Goal: Navigation & Orientation: Find specific page/section

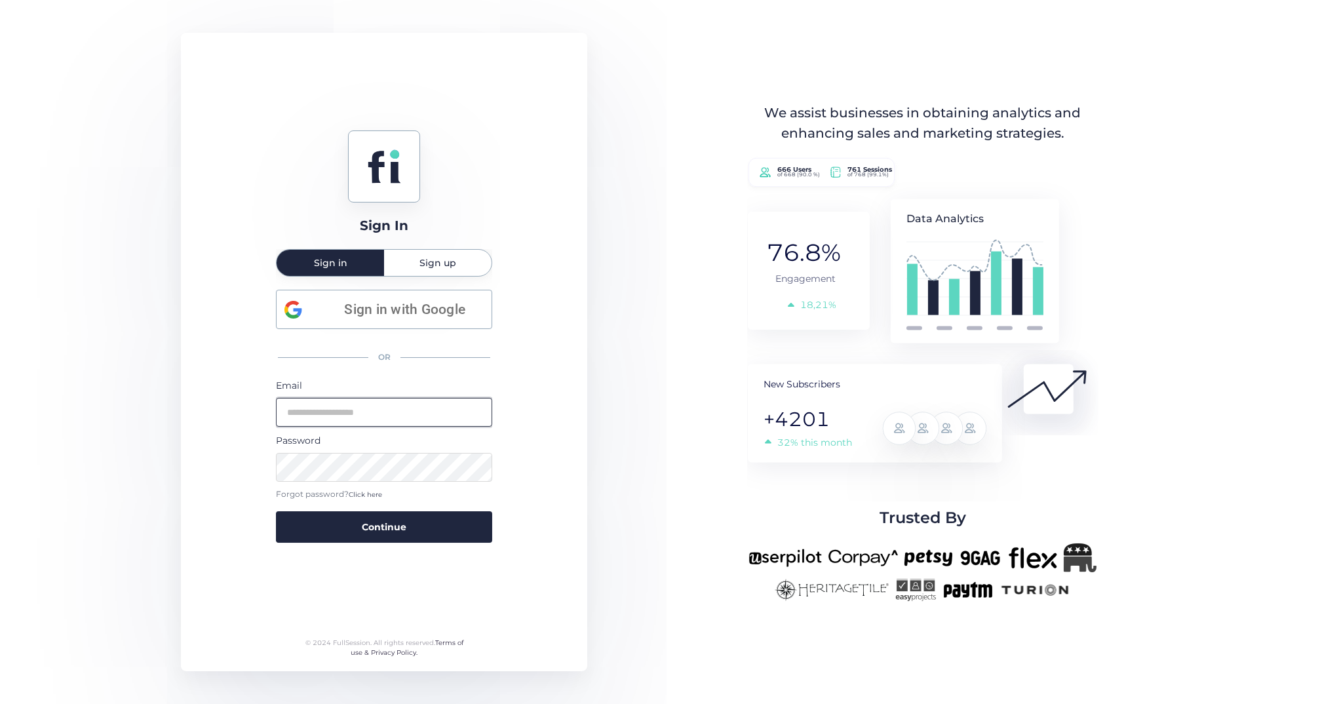
type input "**********"
click at [384, 525] on button "Continue" at bounding box center [384, 526] width 216 height 31
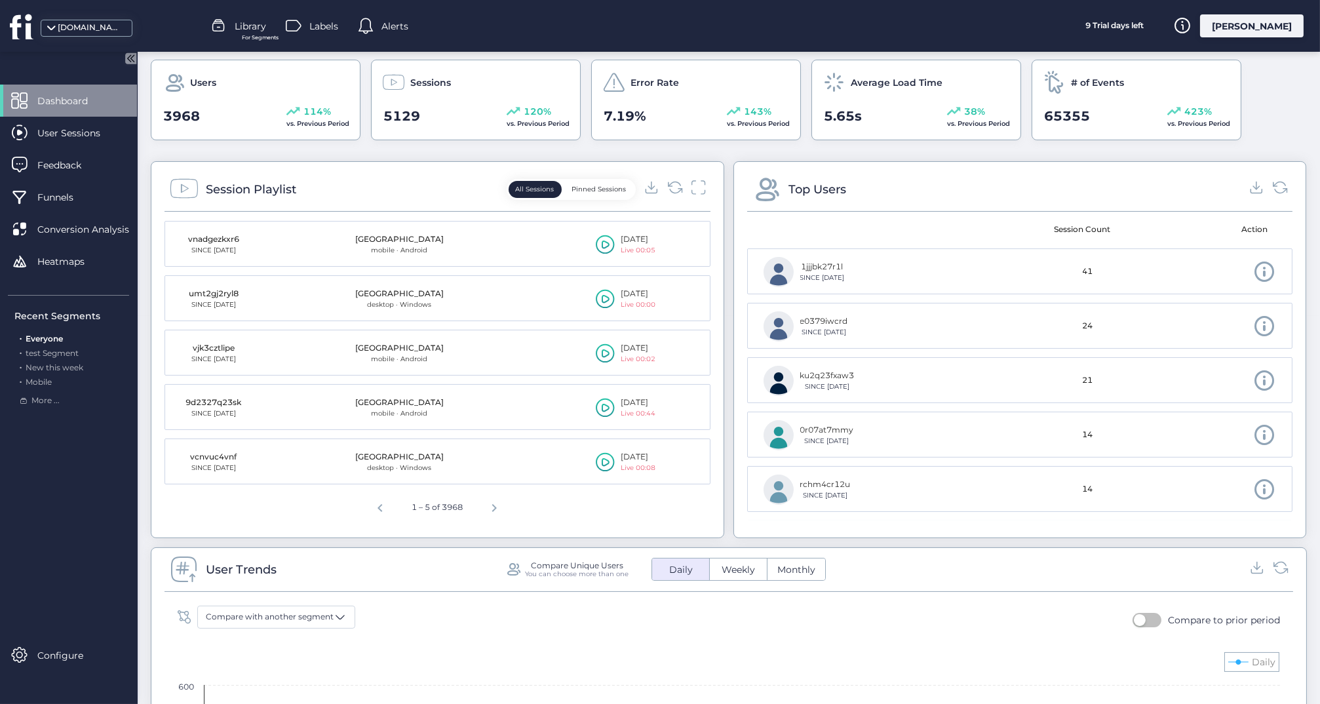
scroll to position [389, 0]
click at [80, 140] on div "User Sessions" at bounding box center [68, 133] width 137 height 32
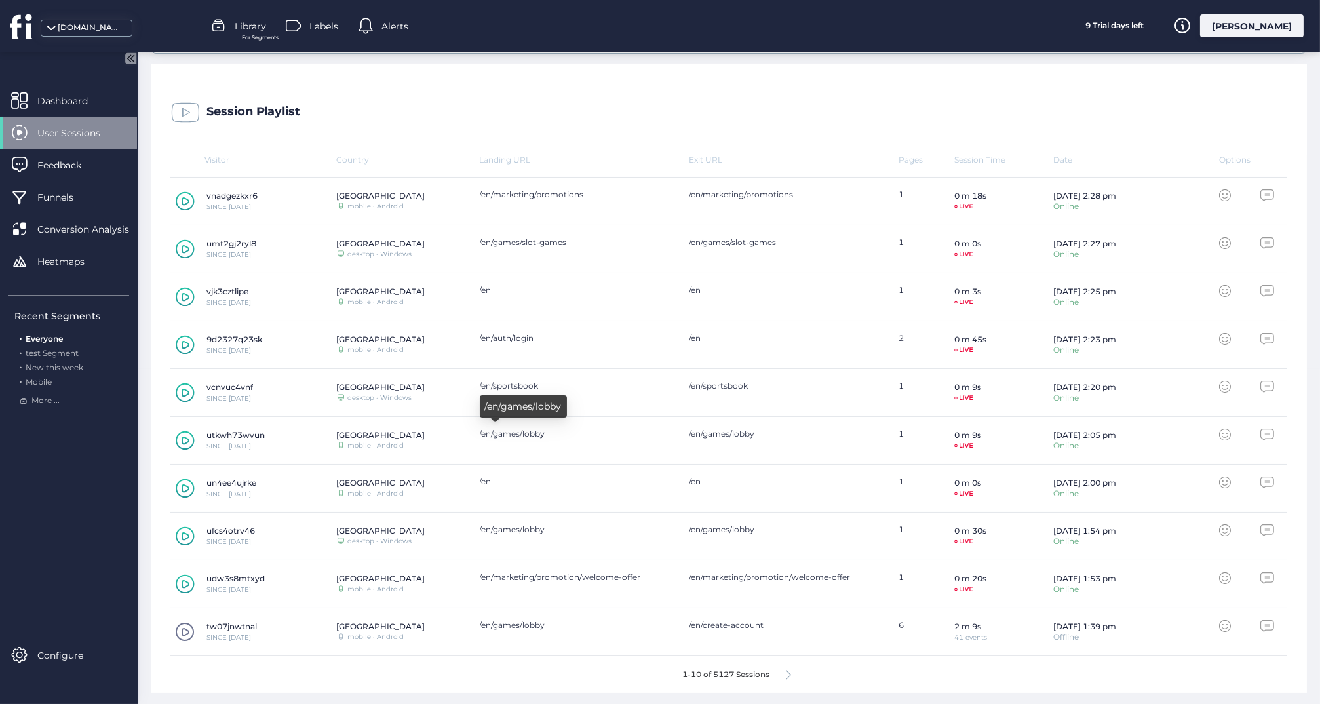
scroll to position [334, 0]
click at [90, 27] on div "mrben.com" at bounding box center [91, 28] width 66 height 12
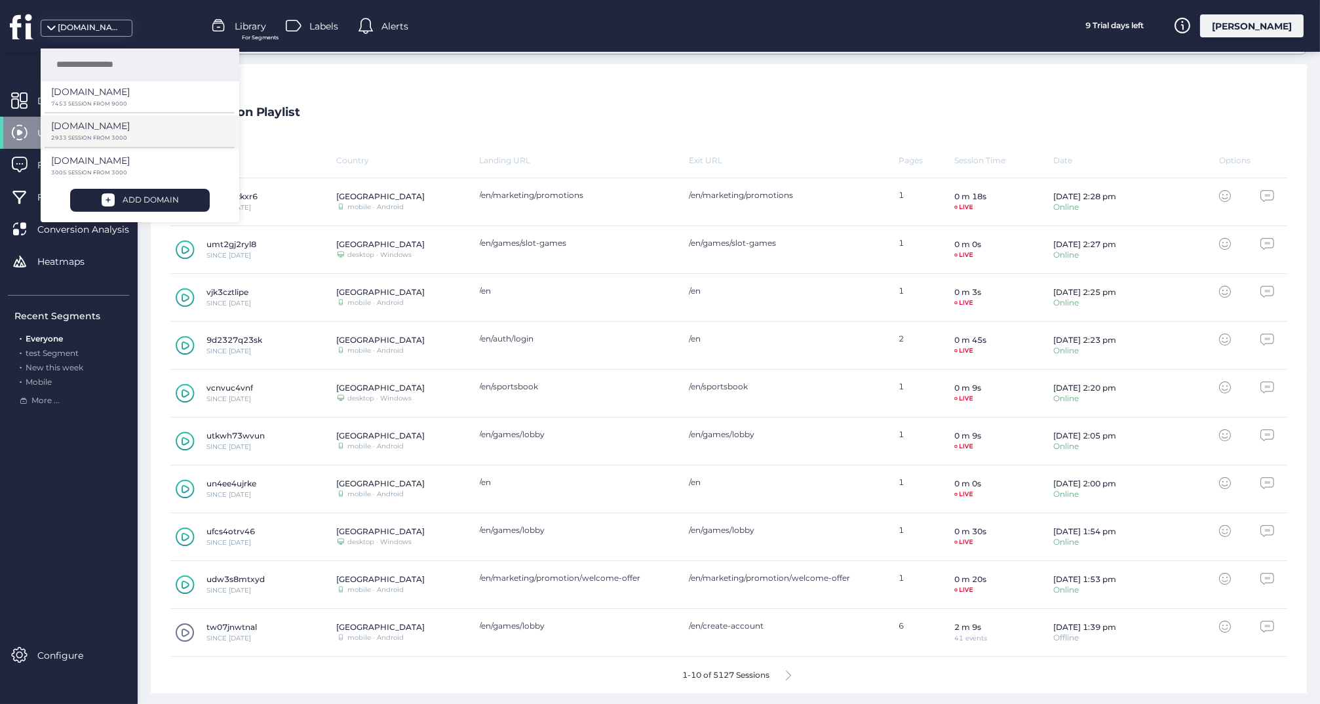
click at [85, 99] on p "[DOMAIN_NAME]" at bounding box center [90, 92] width 79 height 14
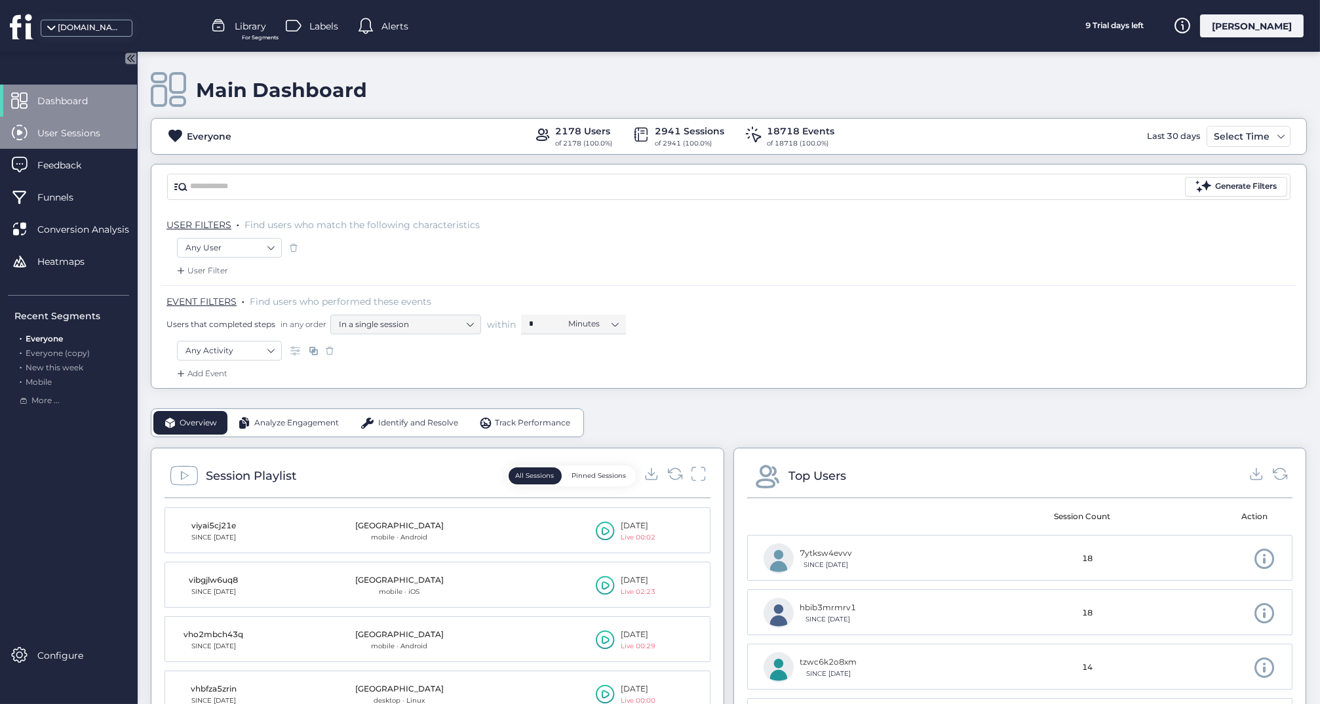
click at [81, 132] on span "User Sessions" at bounding box center [78, 133] width 83 height 14
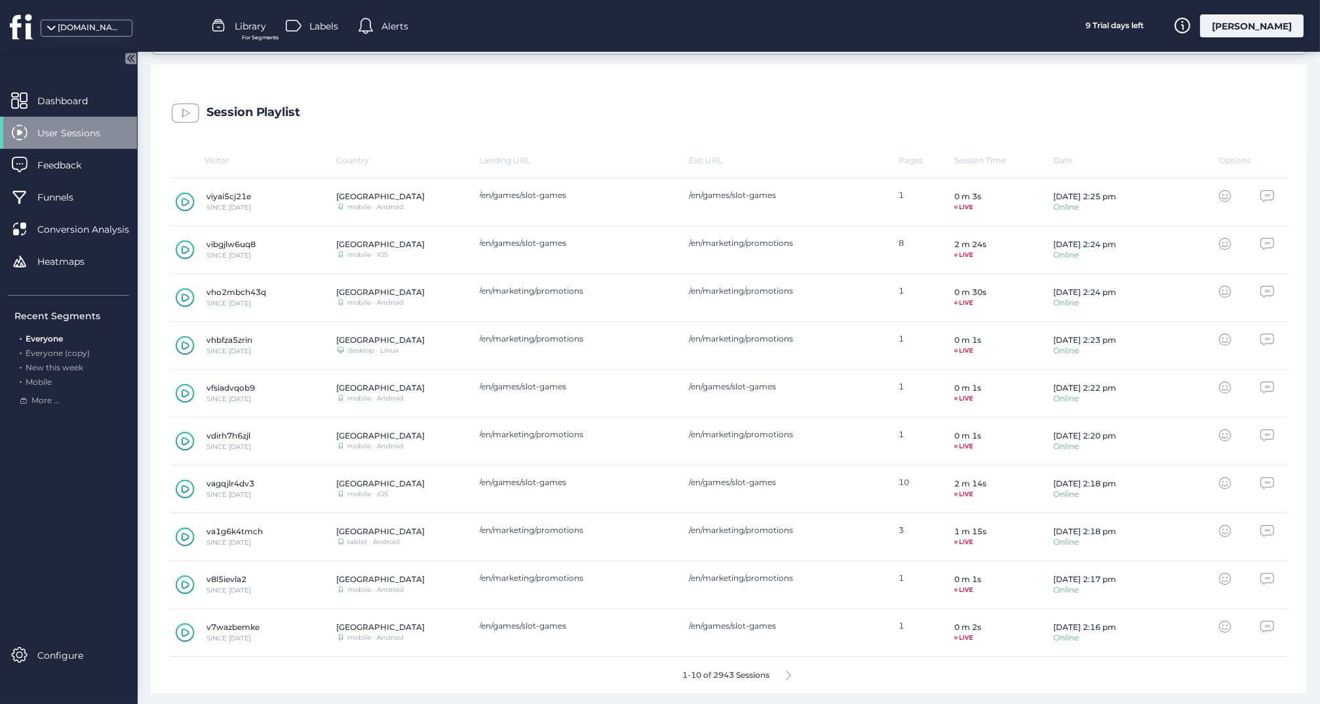
click at [180, 488] on icon at bounding box center [185, 489] width 19 height 20
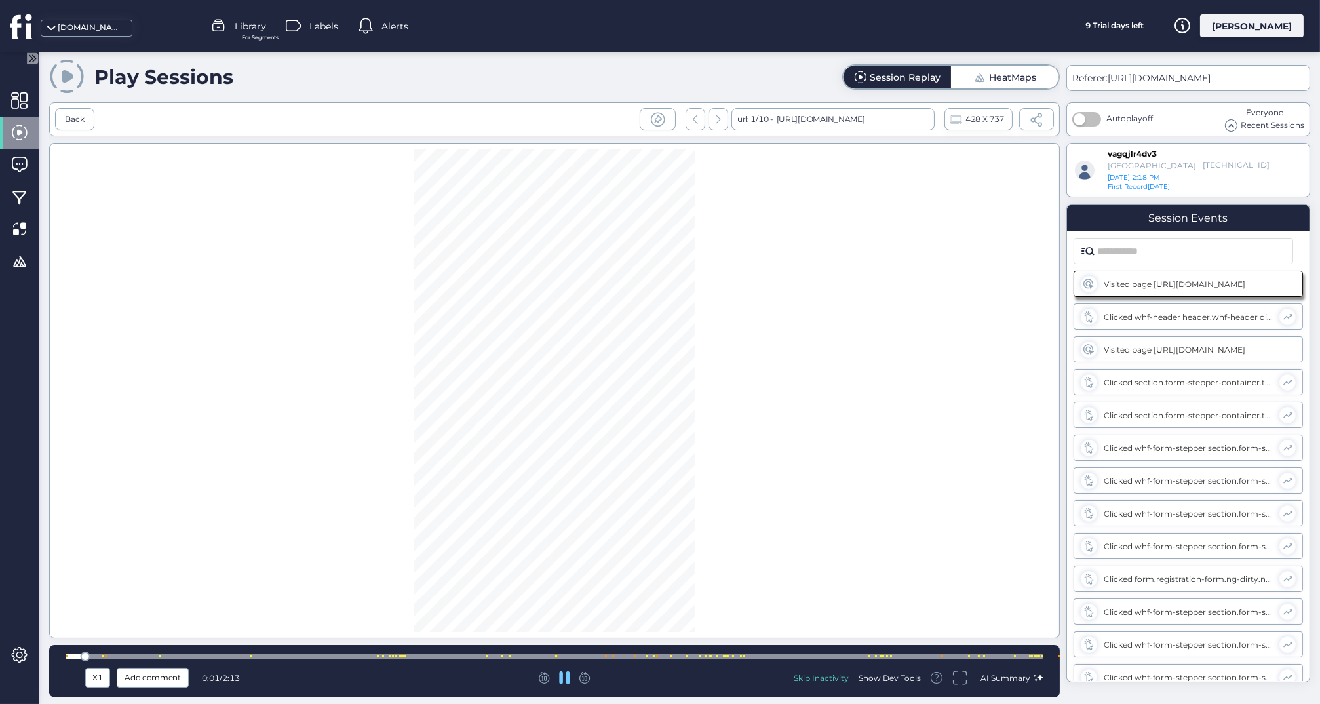
click at [590, 656] on div at bounding box center [555, 656] width 978 height 5
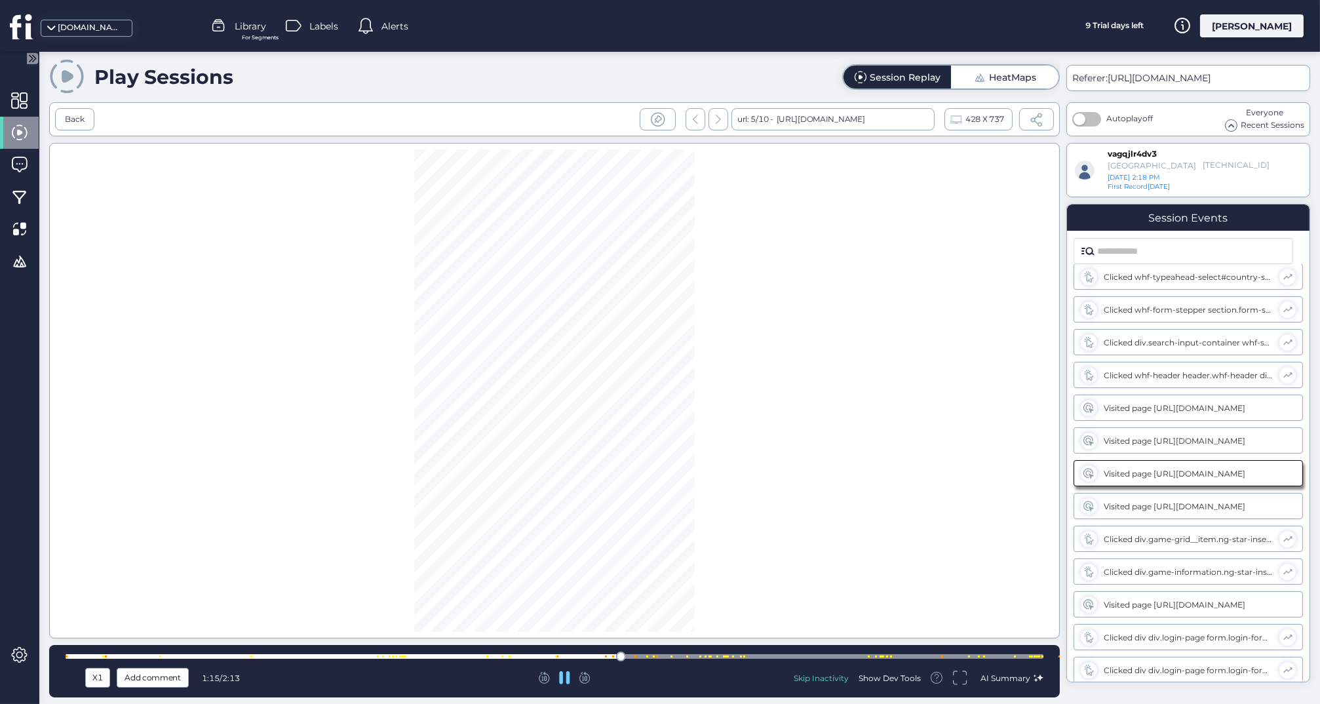
click at [710, 659] on div at bounding box center [555, 656] width 978 height 5
click at [727, 654] on div at bounding box center [555, 656] width 978 height 10
click at [845, 653] on div at bounding box center [555, 656] width 978 height 10
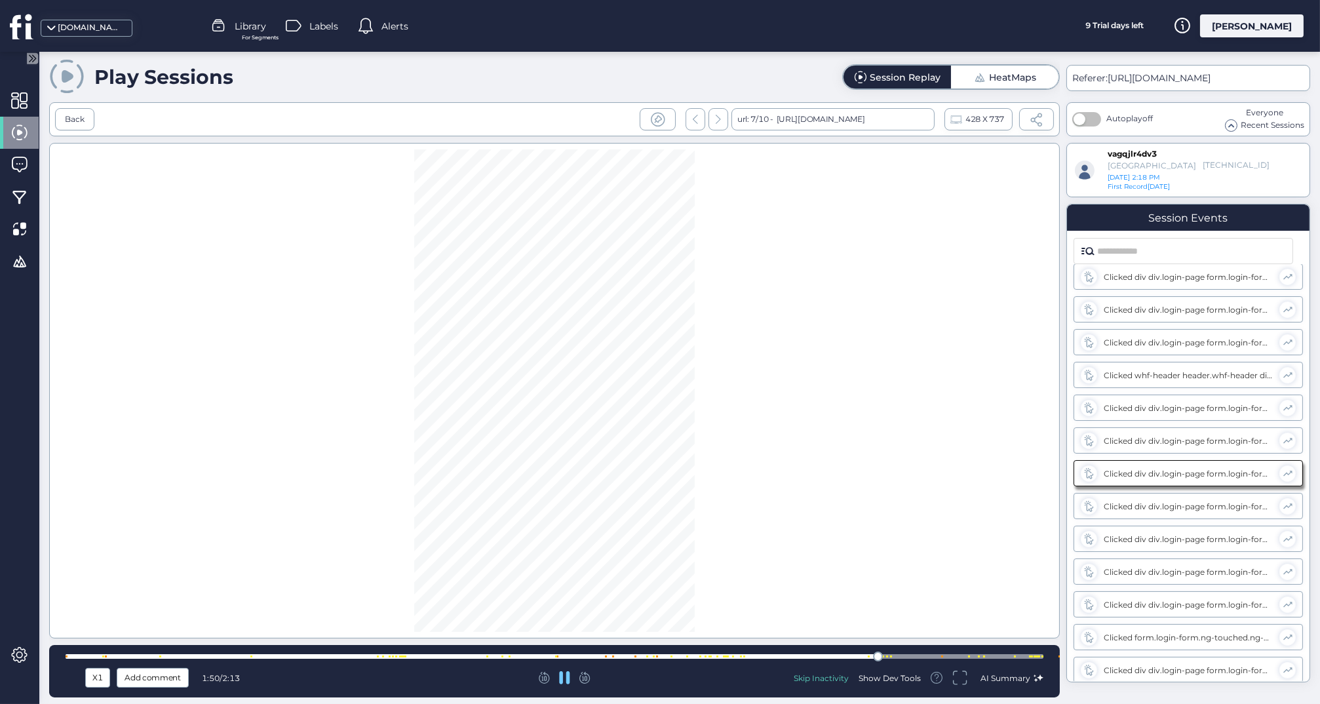
click at [954, 653] on div at bounding box center [555, 656] width 978 height 10
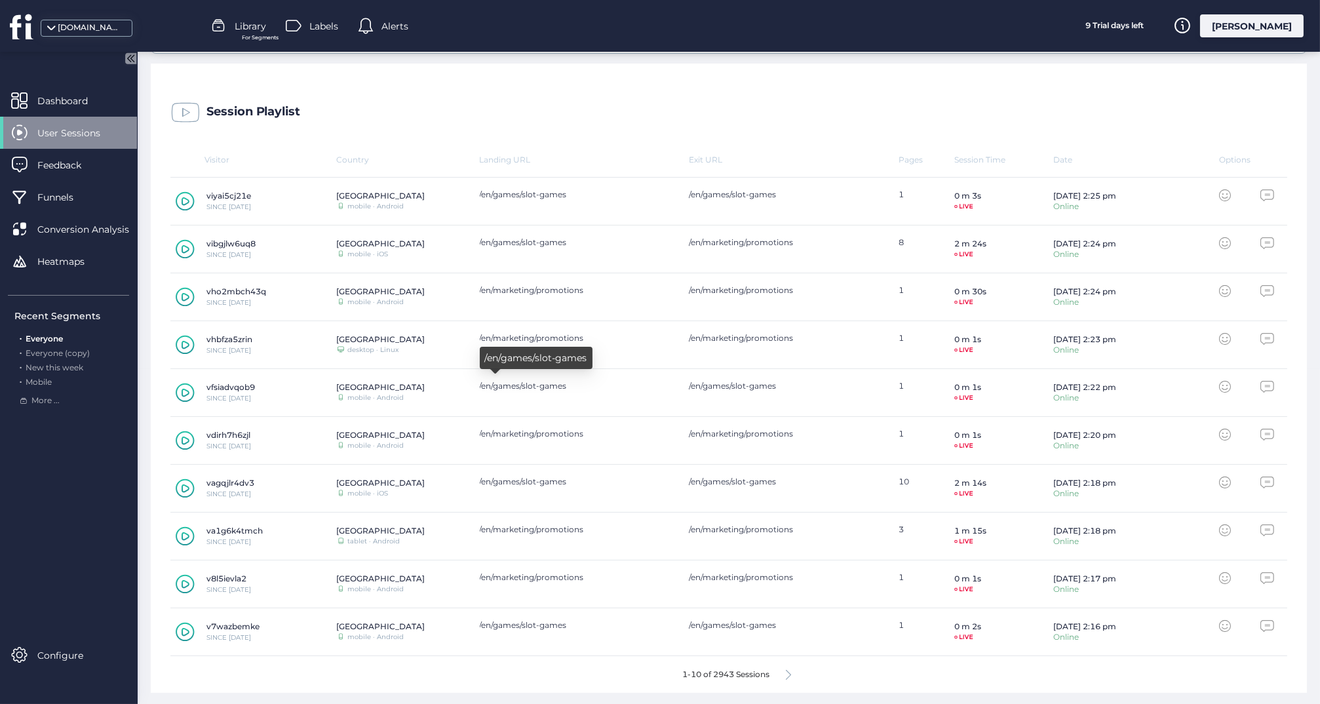
scroll to position [334, 0]
click at [788, 670] on icon at bounding box center [788, 675] width 5 height 10
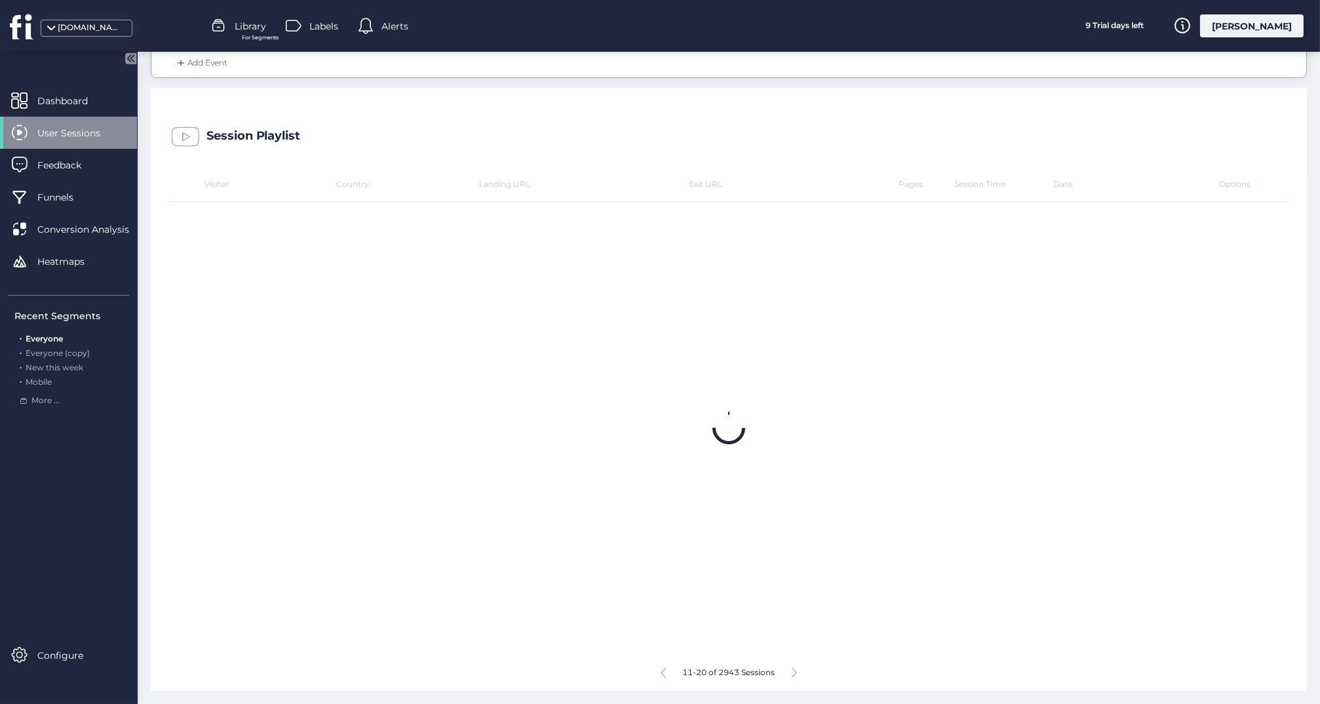
scroll to position [308, 0]
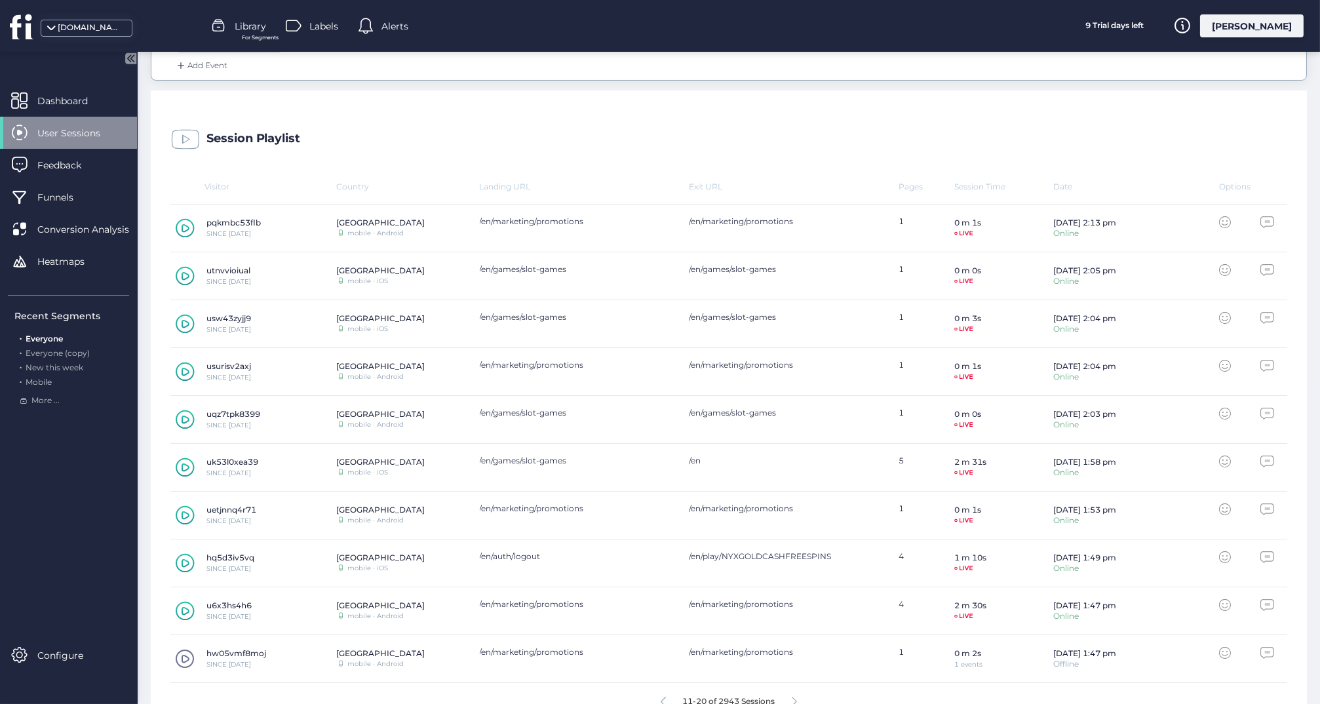
click at [186, 464] on icon at bounding box center [185, 467] width 19 height 20
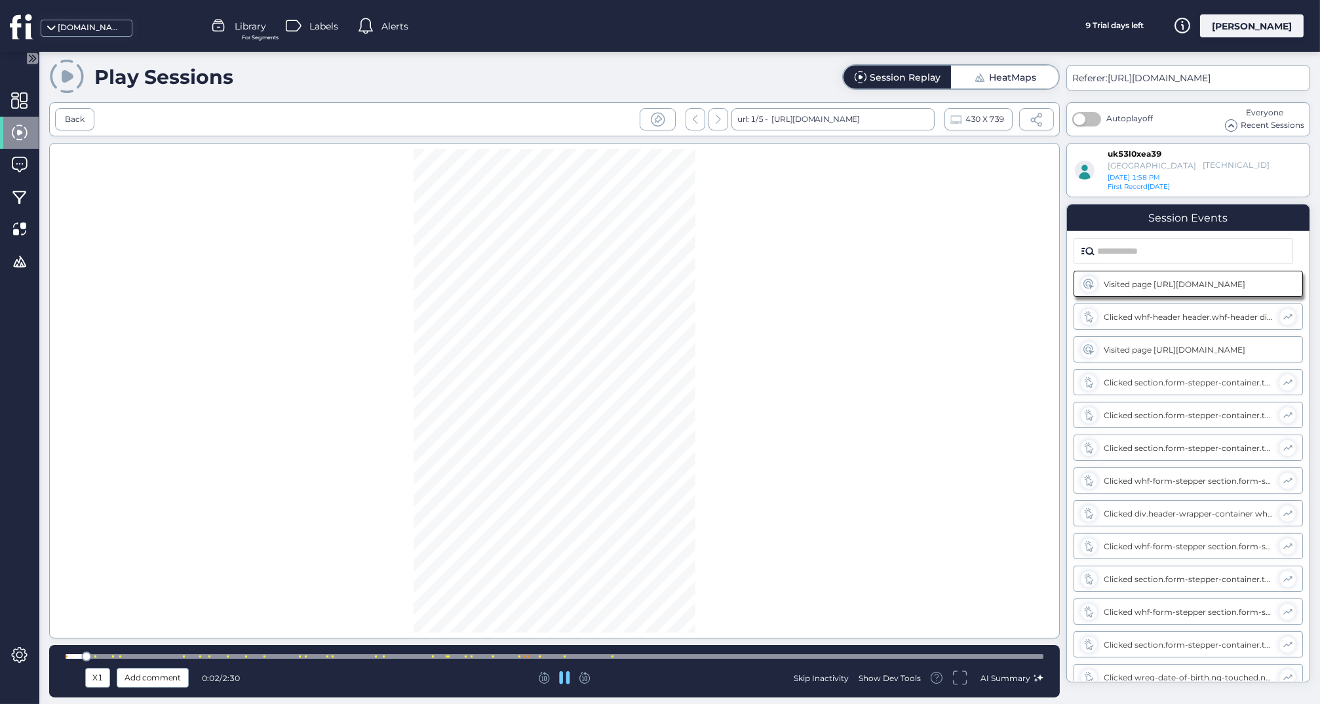
click at [418, 657] on div at bounding box center [555, 656] width 978 height 5
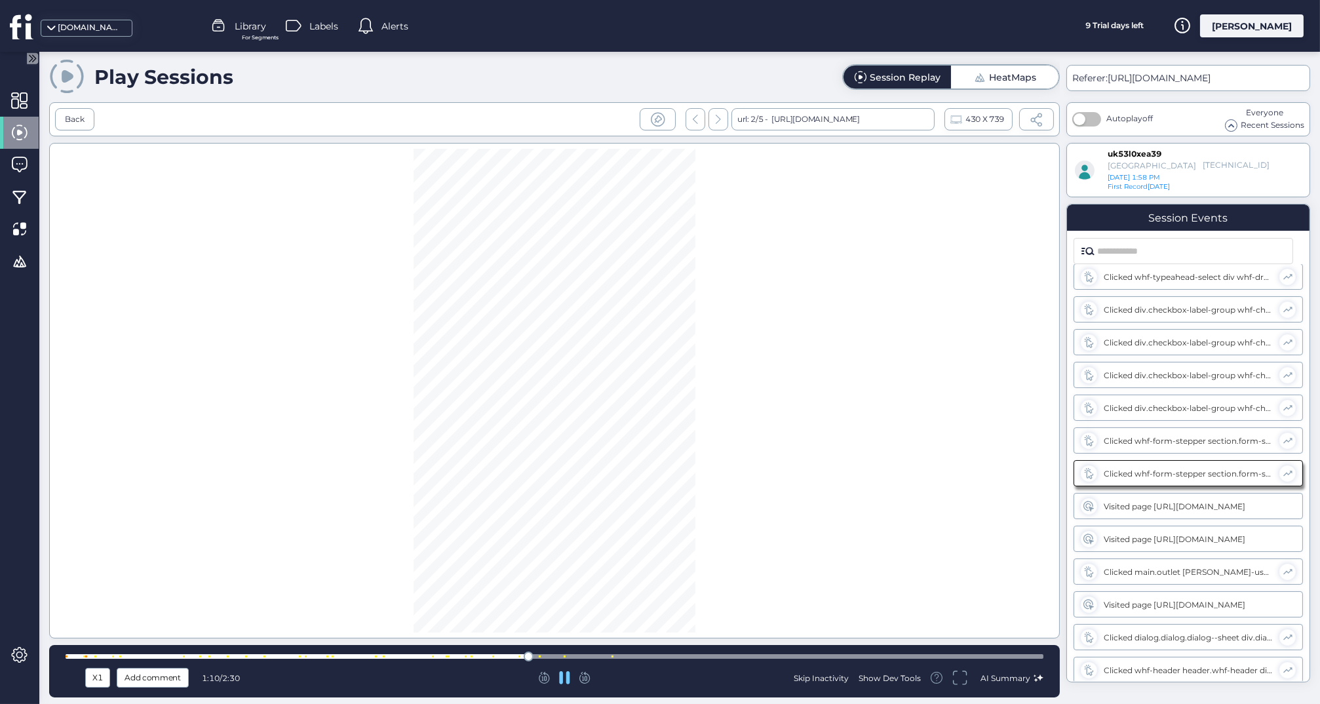
scroll to position [599, 0]
click at [1037, 120] on span at bounding box center [1036, 120] width 14 height 14
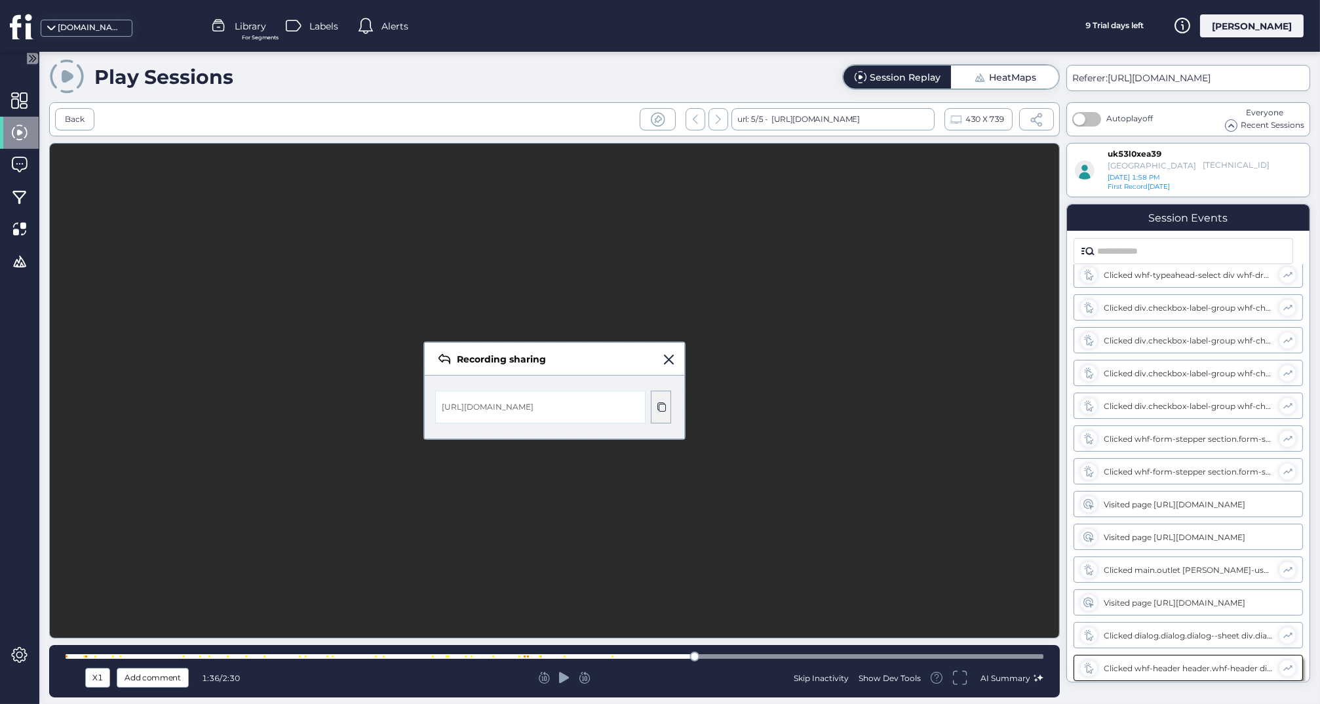
click at [661, 405] on span at bounding box center [661, 407] width 10 height 10
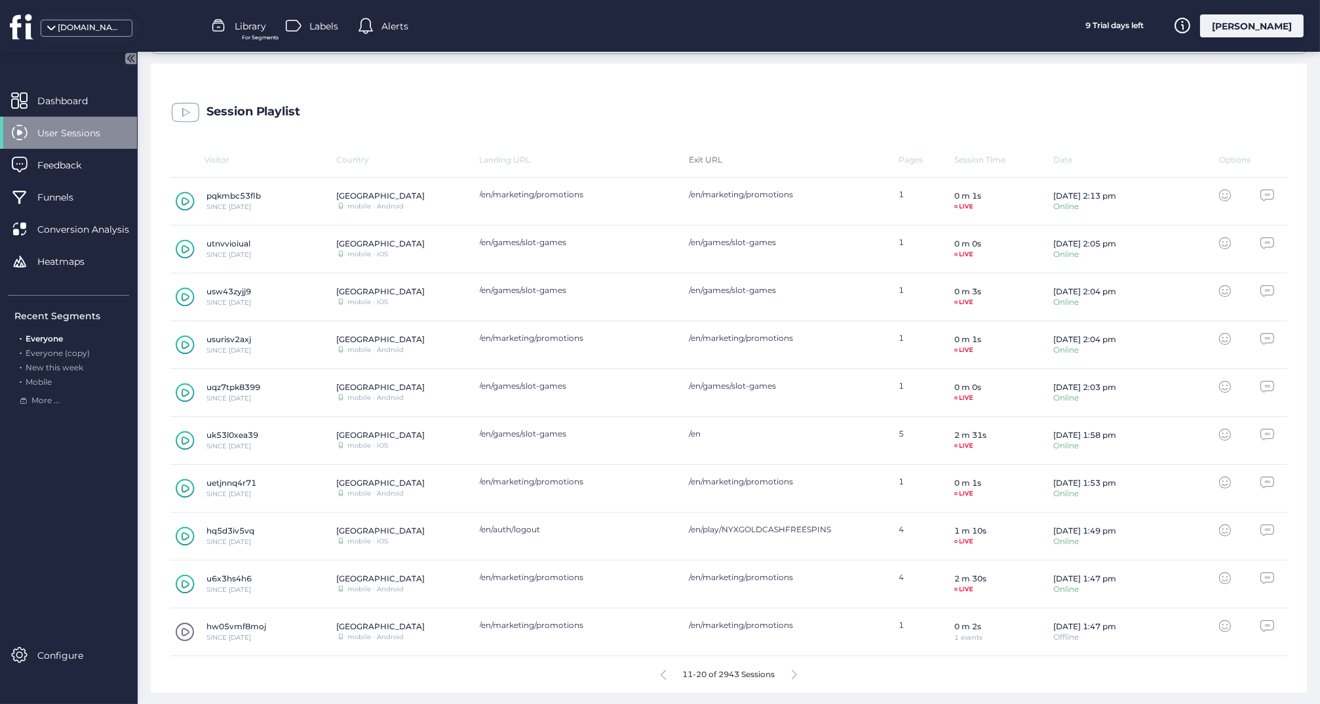
scroll to position [334, 0]
click at [792, 670] on div "11-20 of 2943 Sessions" at bounding box center [728, 675] width 1117 height 37
click at [796, 674] on icon at bounding box center [794, 675] width 5 height 10
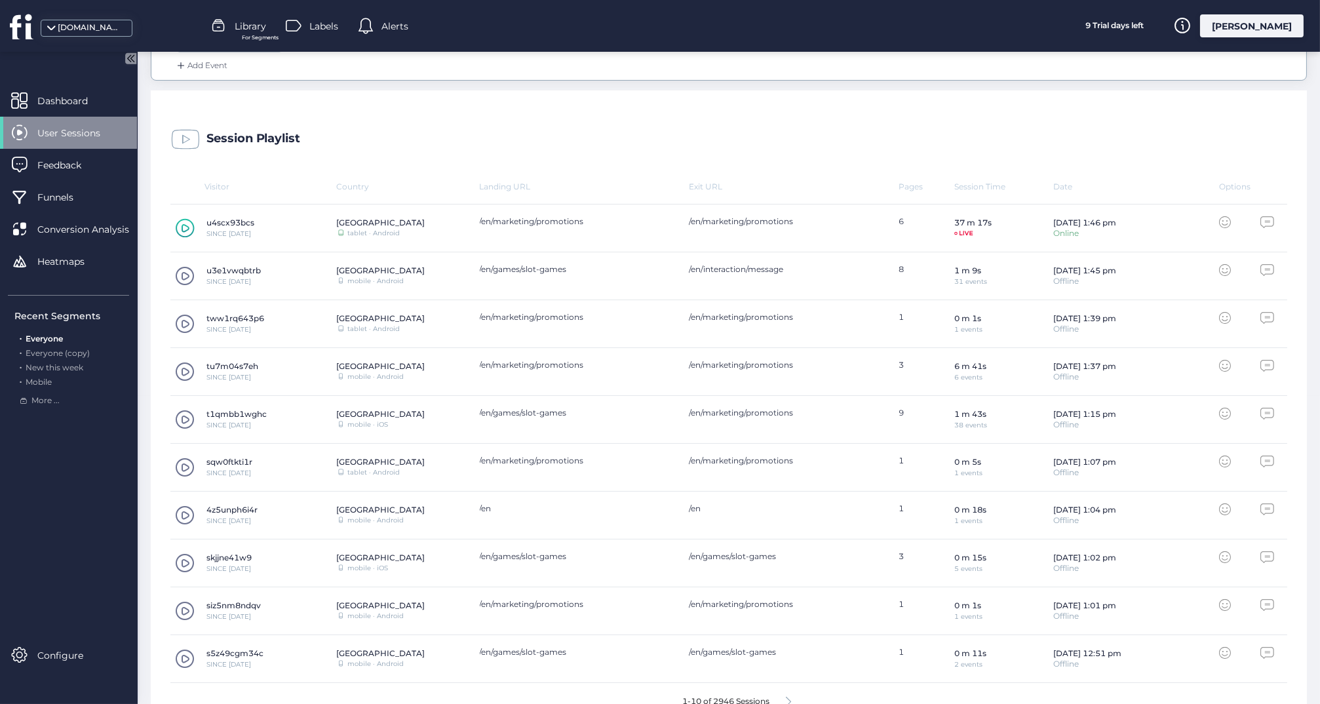
click at [182, 418] on span at bounding box center [185, 420] width 20 height 20
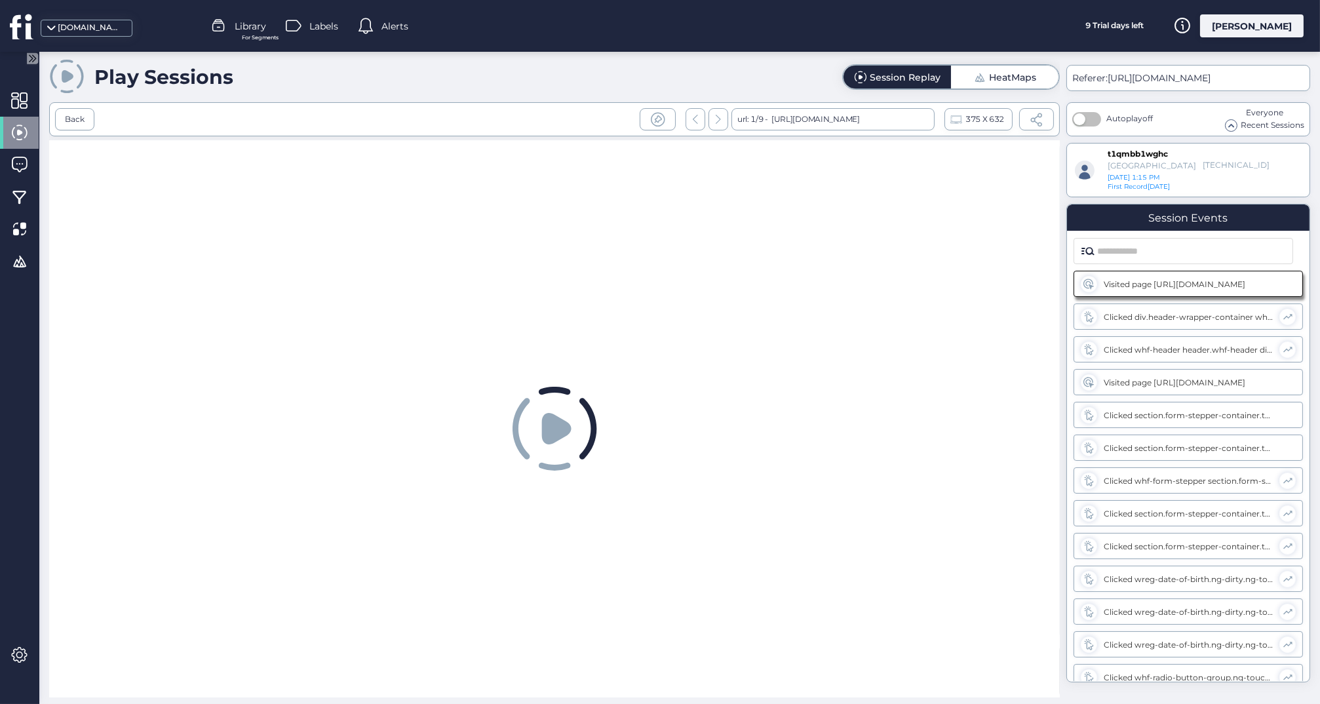
click at [543, 424] on icon at bounding box center [555, 428] width 29 height 31
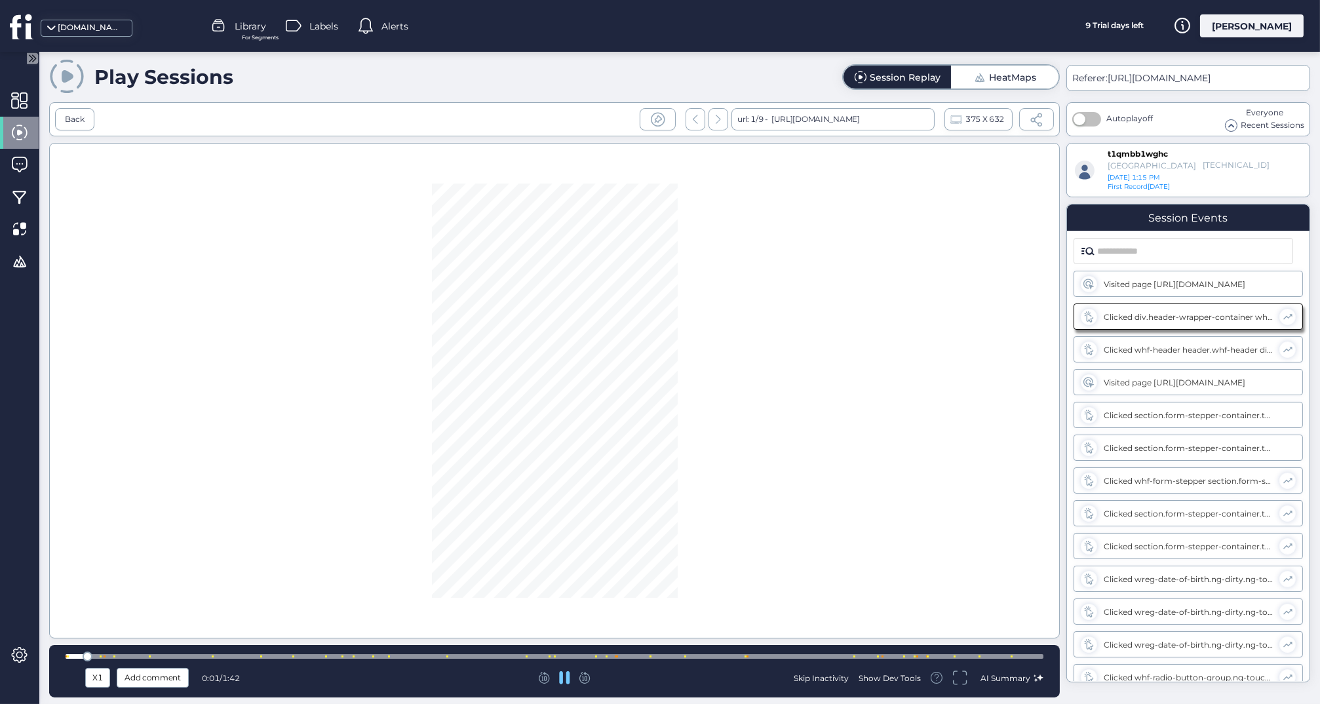
click at [500, 655] on div at bounding box center [555, 656] width 978 height 5
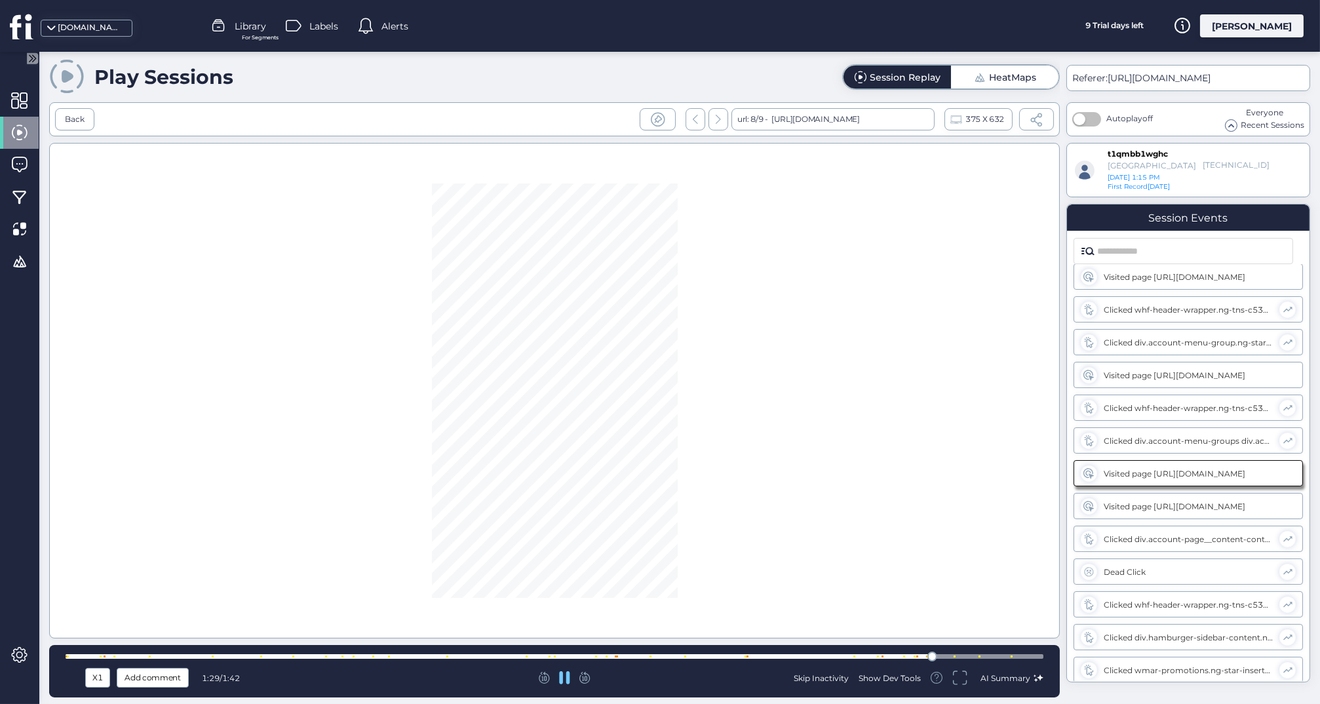
scroll to position [861, 0]
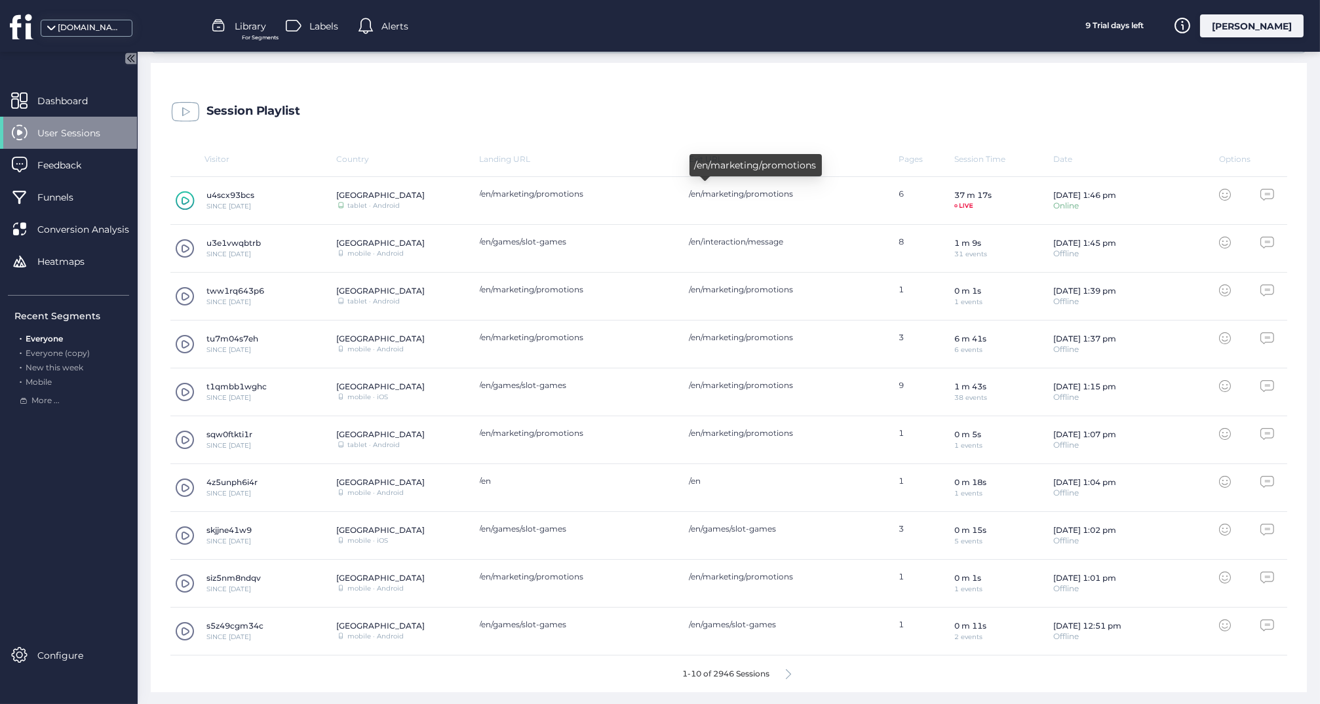
scroll to position [334, 0]
click at [789, 673] on icon at bounding box center [788, 675] width 5 height 10
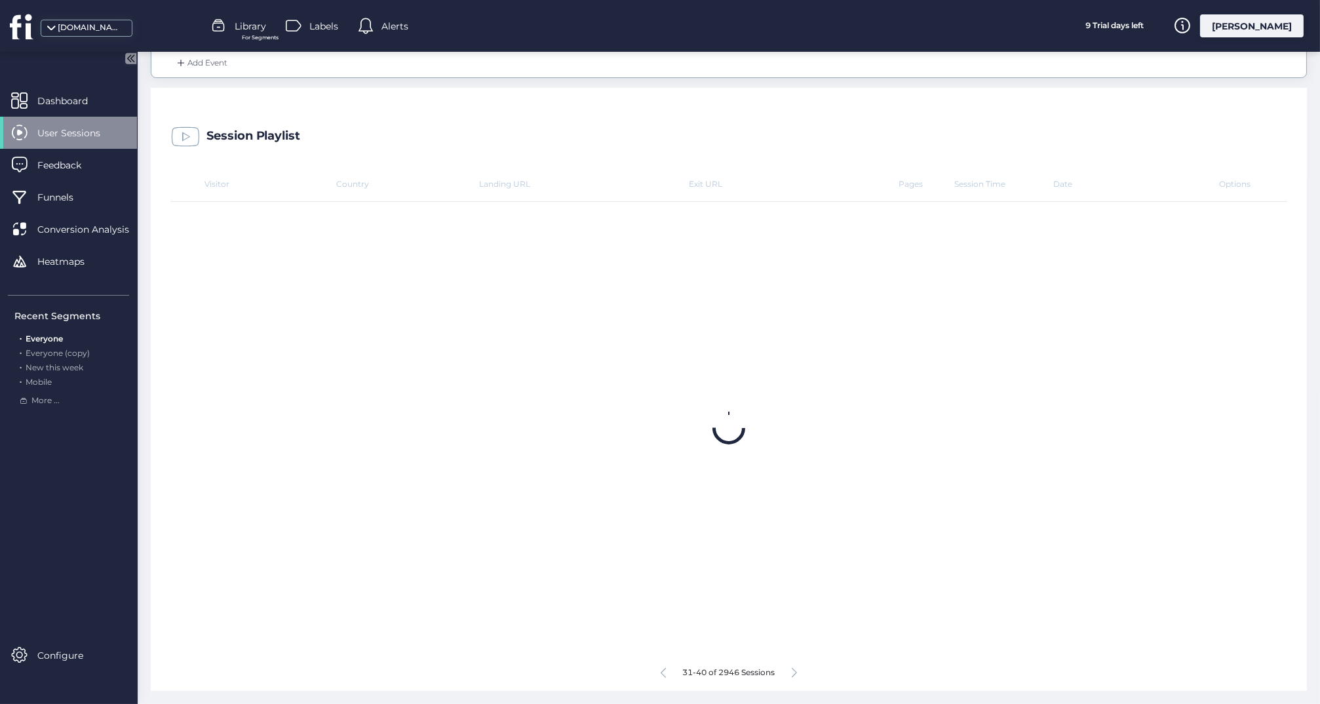
scroll to position [308, 0]
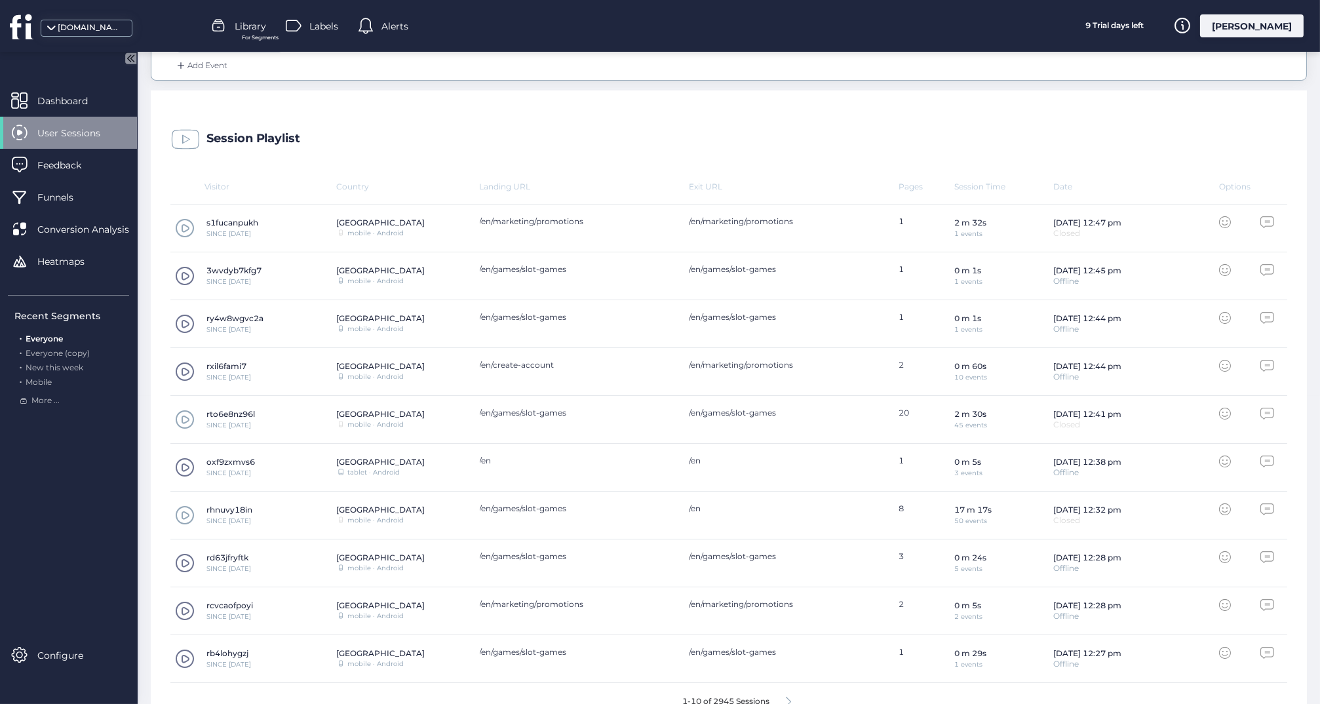
click at [185, 419] on span at bounding box center [185, 420] width 20 height 20
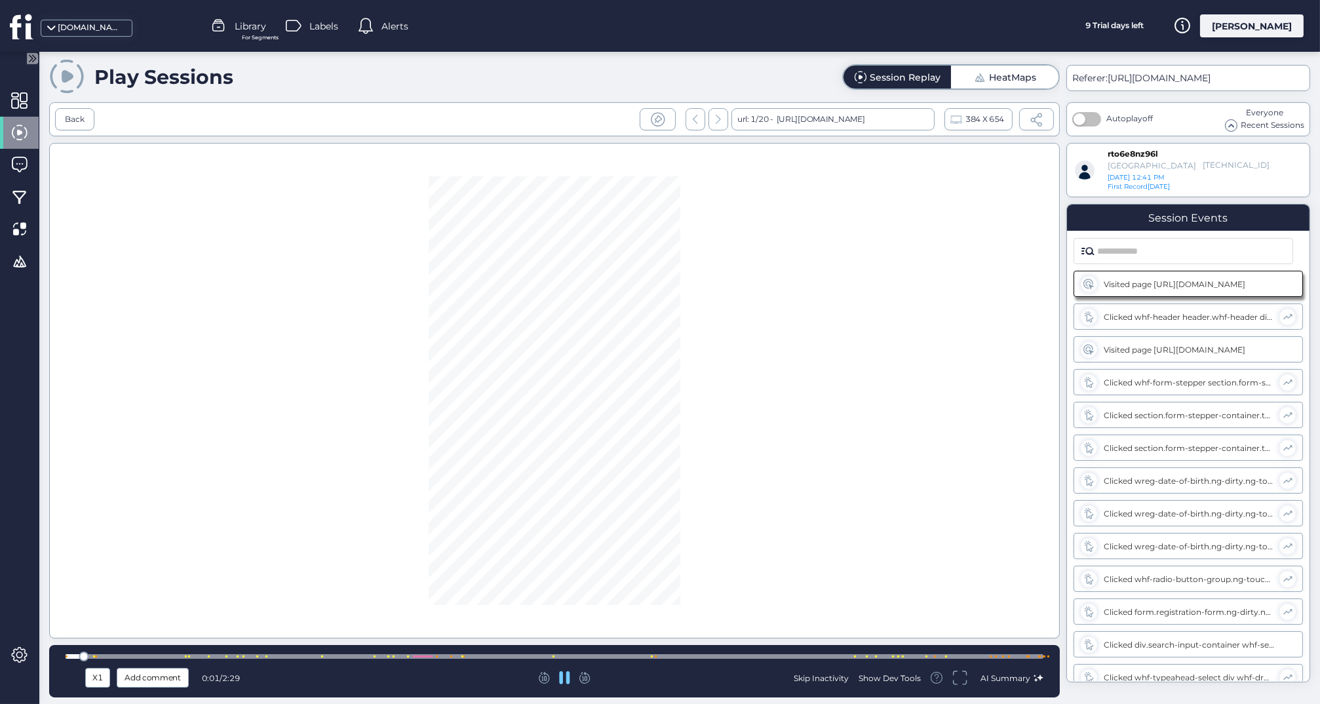
click at [623, 656] on div at bounding box center [555, 656] width 978 height 5
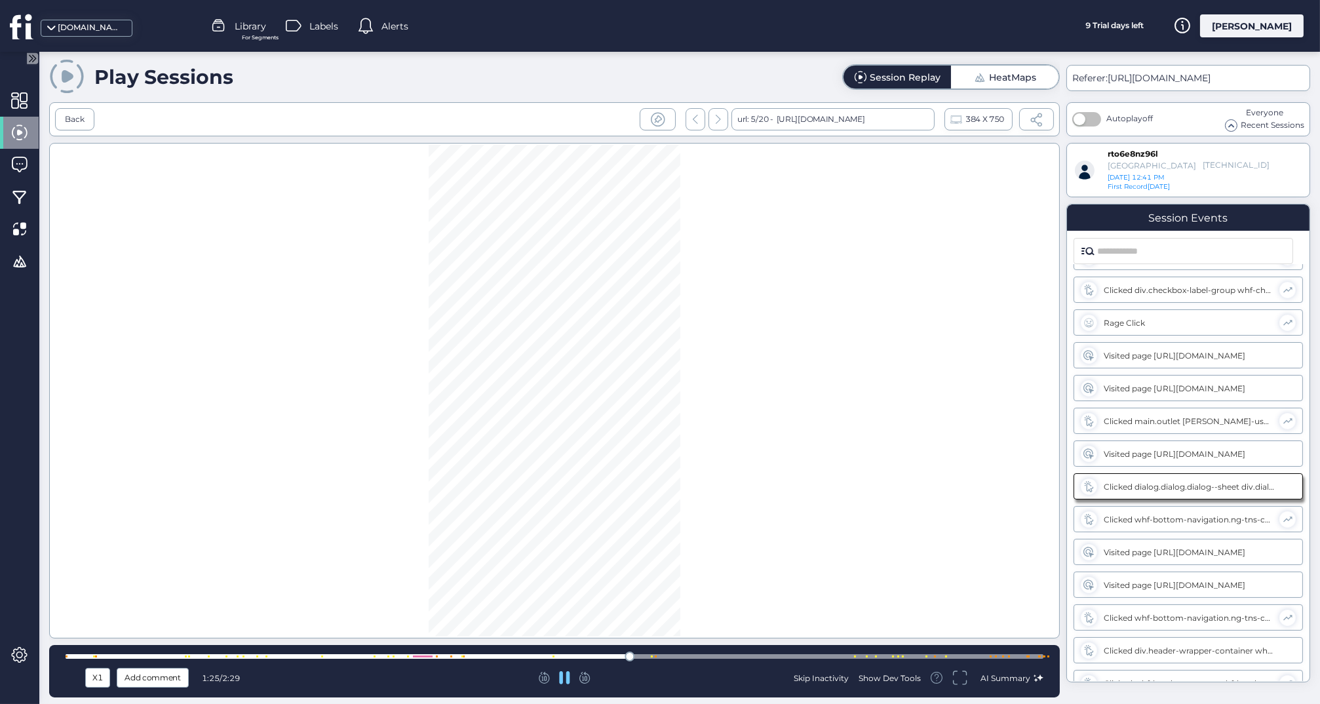
scroll to position [499, 0]
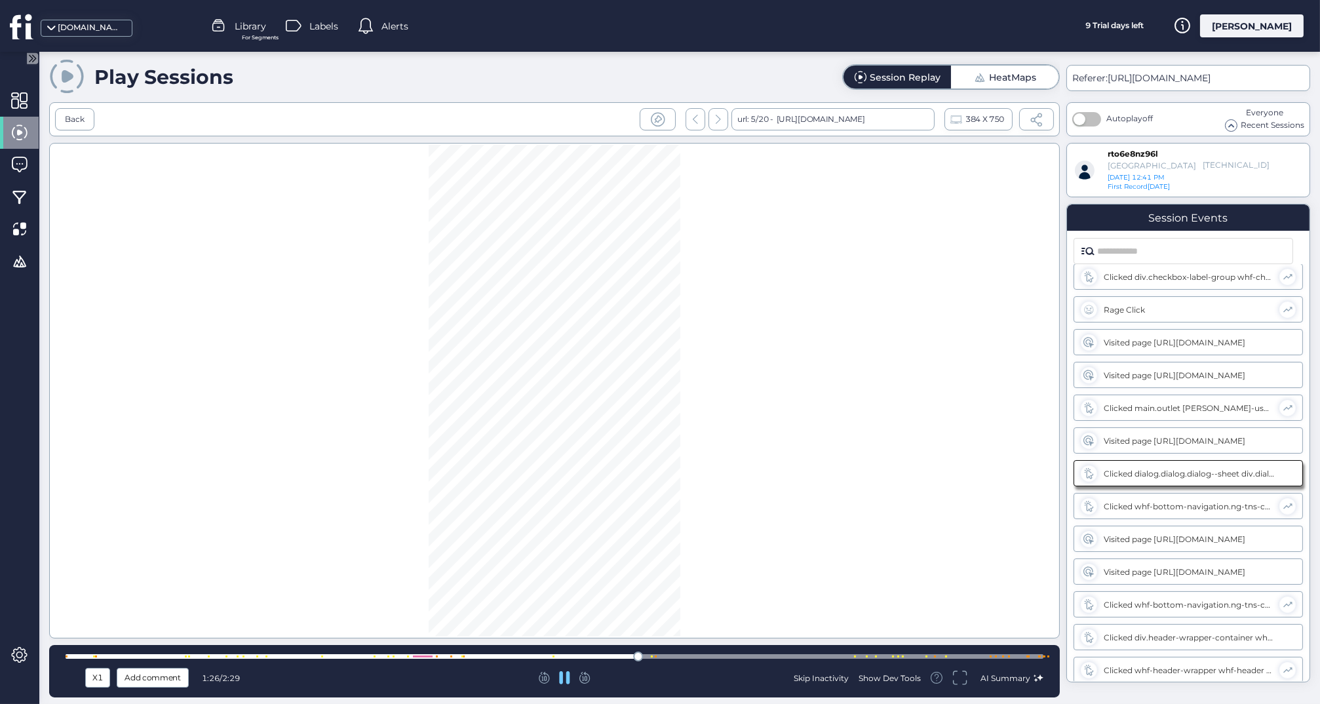
click at [496, 658] on div at bounding box center [555, 656] width 978 height 5
click at [394, 657] on div at bounding box center [555, 656] width 978 height 5
click at [421, 655] on div at bounding box center [555, 656] width 978 height 5
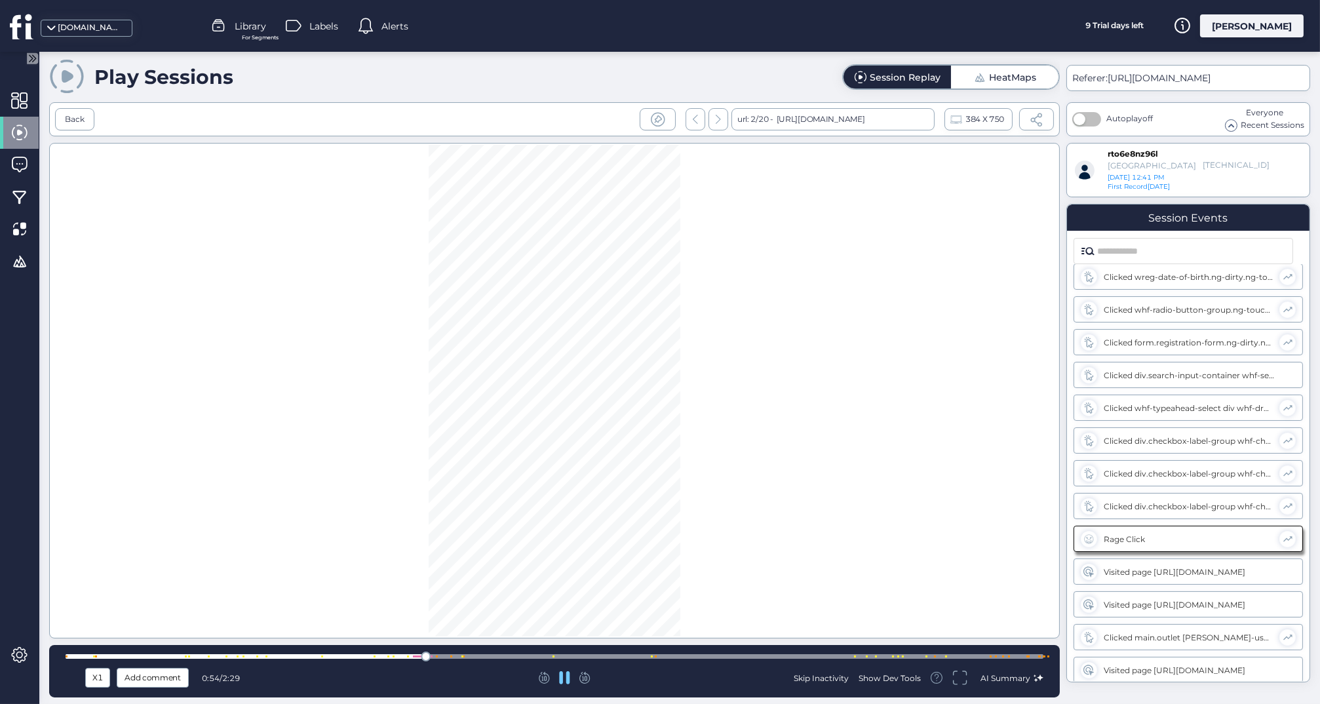
scroll to position [335, 0]
click at [465, 652] on div at bounding box center [555, 656] width 978 height 10
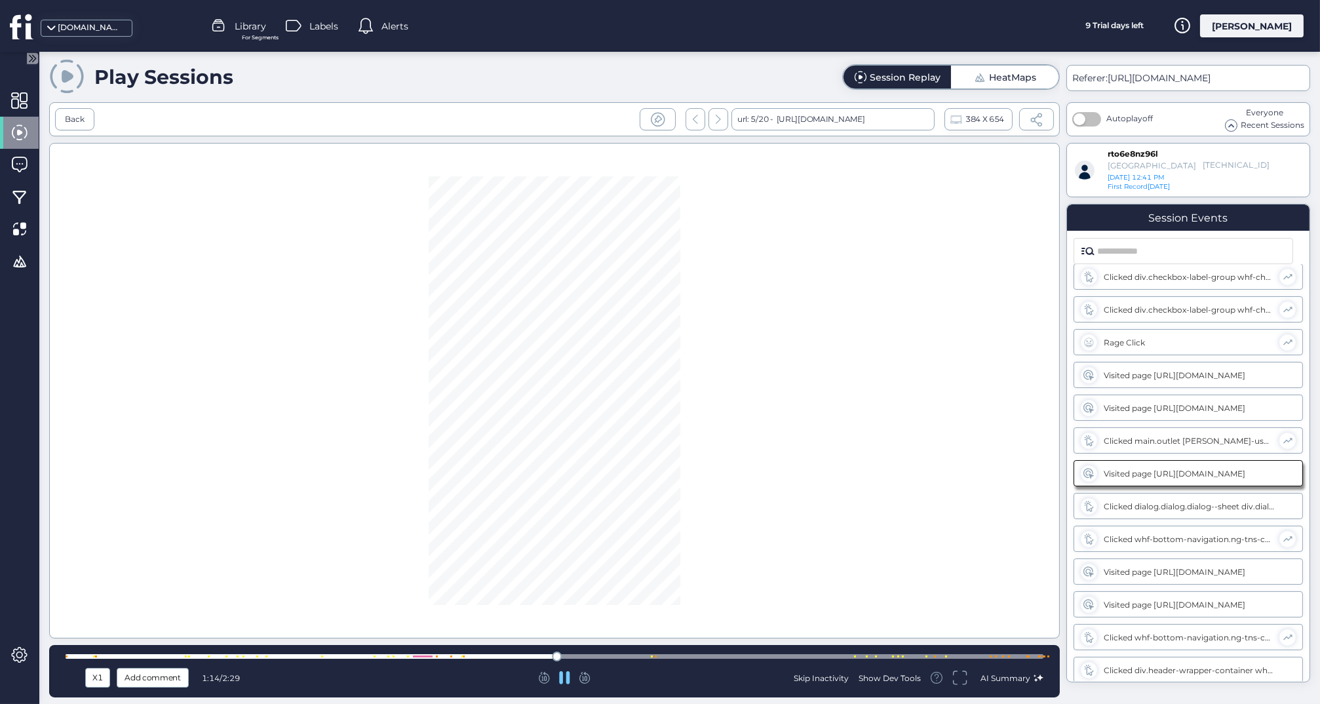
scroll to position [499, 0]
click at [532, 657] on div at bounding box center [555, 656] width 978 height 5
click at [512, 653] on div at bounding box center [555, 656] width 978 height 10
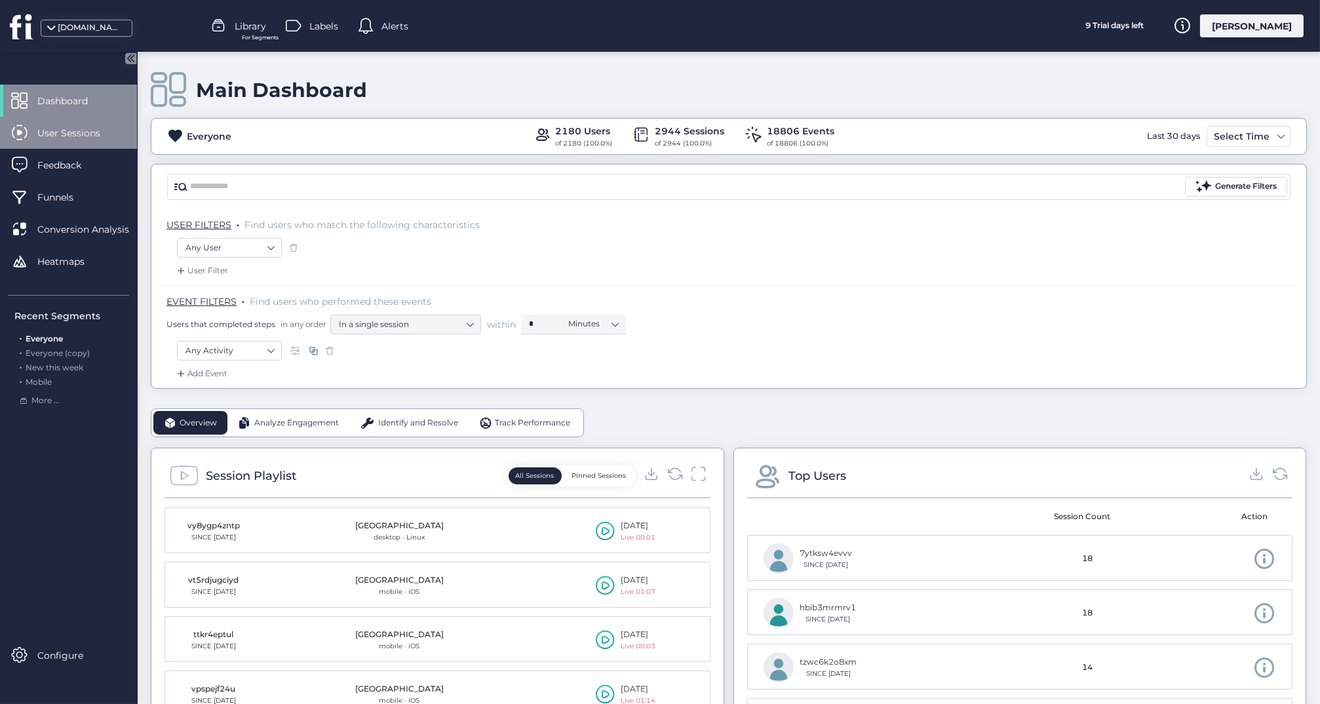
click at [65, 128] on span "User Sessions" at bounding box center [78, 133] width 83 height 14
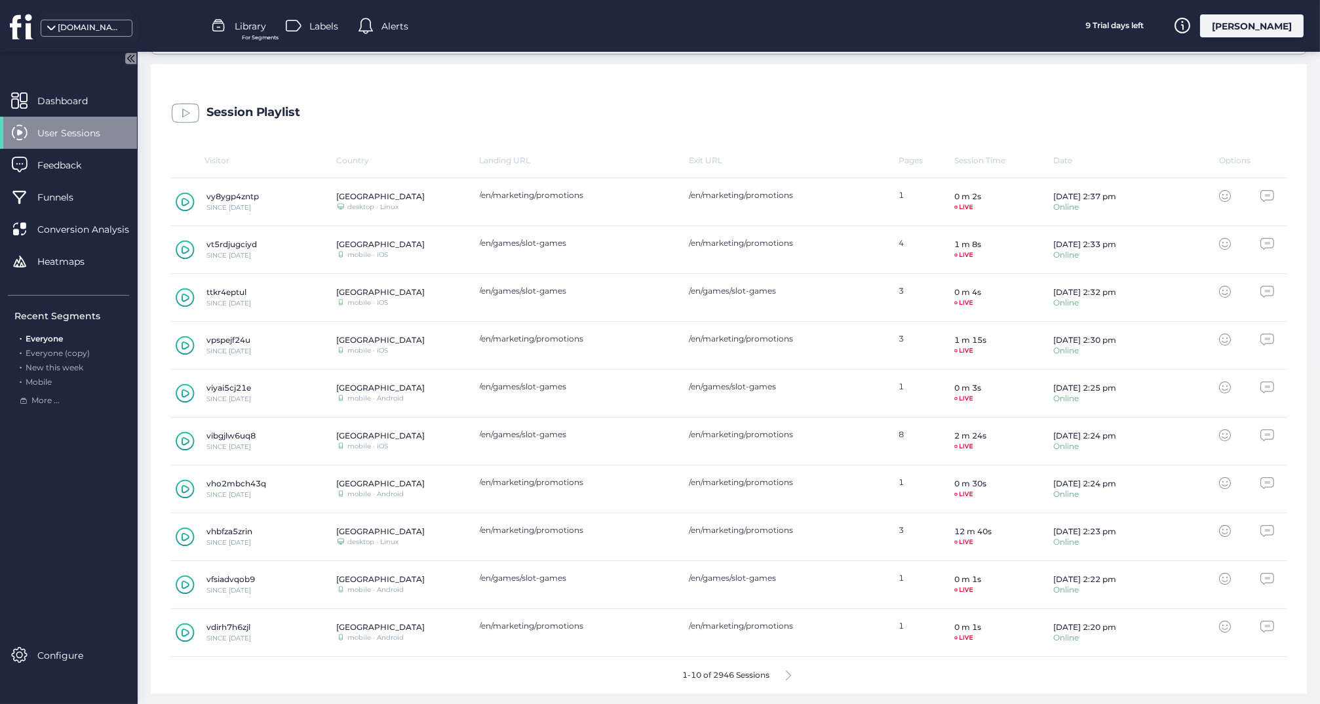
click at [790, 678] on fs-arrow-right at bounding box center [788, 677] width 5 height 12
click at [794, 676] on icon at bounding box center [794, 675] width 5 height 10
click at [794, 675] on icon at bounding box center [794, 675] width 5 height 10
click at [186, 344] on span at bounding box center [185, 345] width 20 height 20
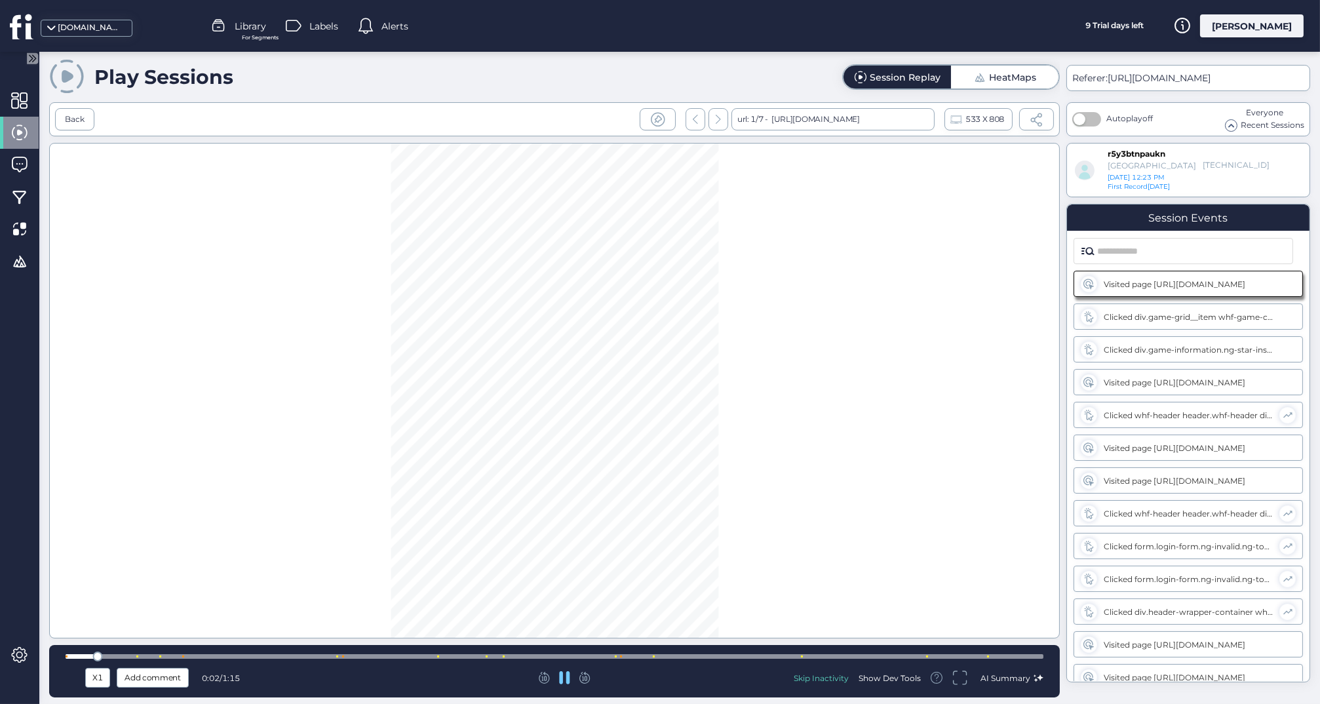
click at [576, 657] on div at bounding box center [555, 656] width 978 height 5
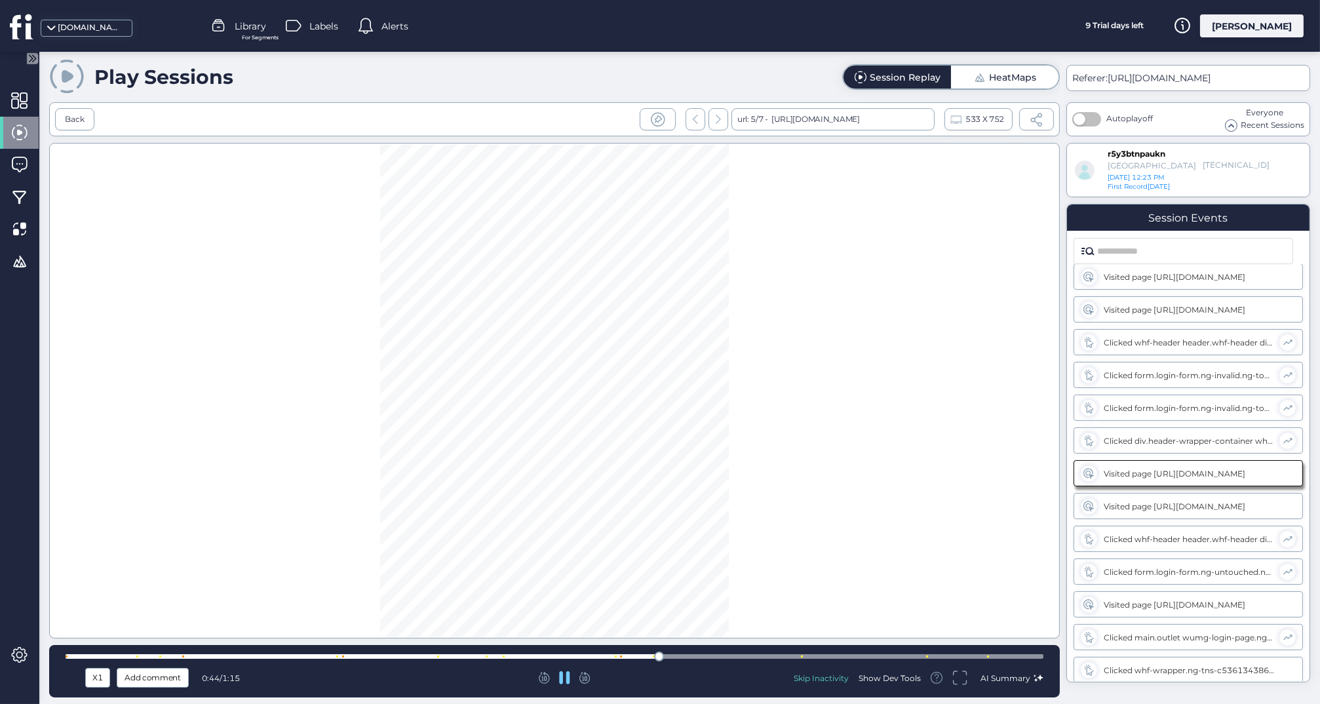
scroll to position [172, 0]
click at [896, 653] on div at bounding box center [555, 656] width 978 height 10
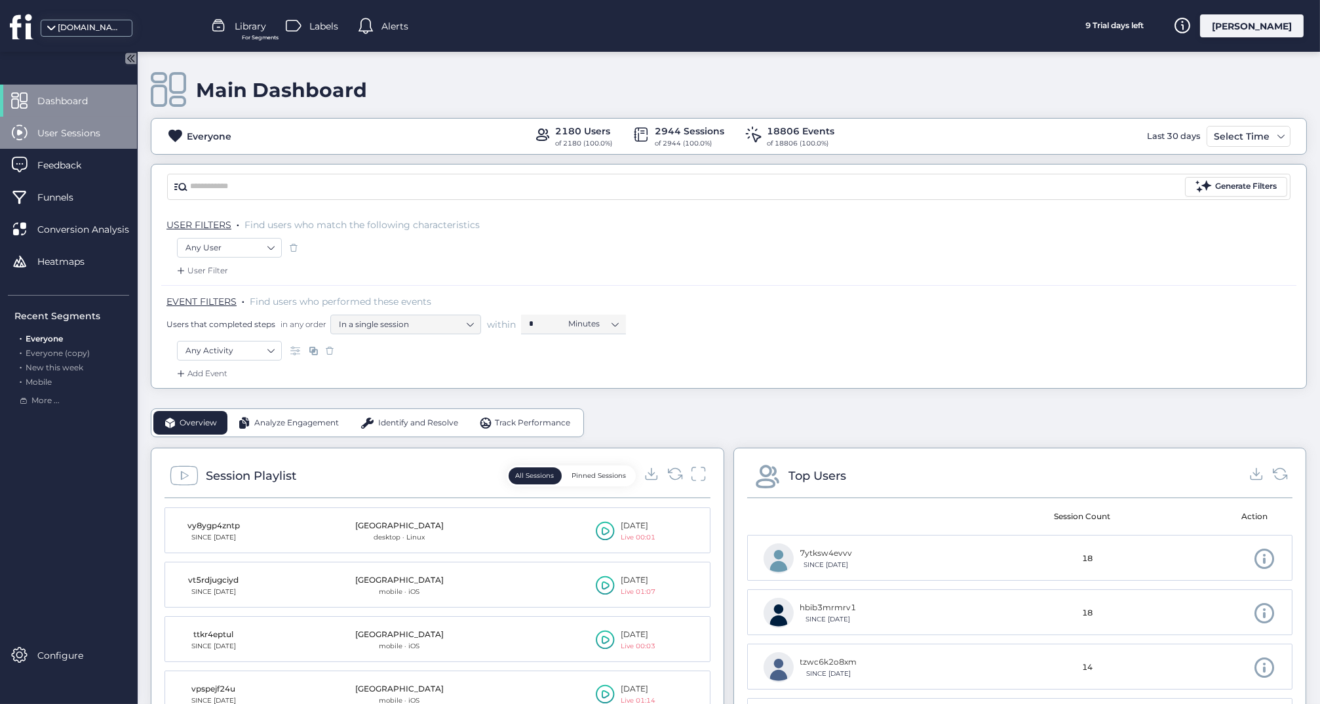
click at [72, 136] on span "User Sessions" at bounding box center [78, 133] width 83 height 14
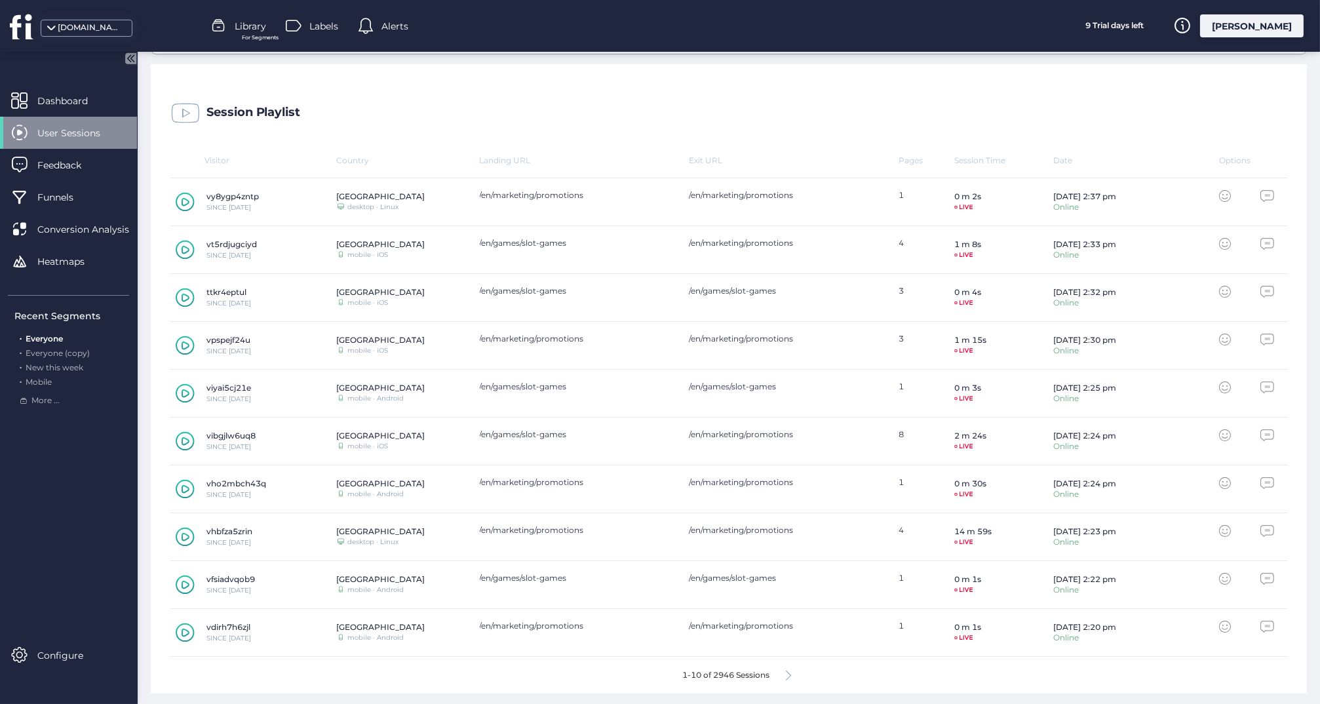
click at [788, 678] on icon at bounding box center [788, 675] width 5 height 10
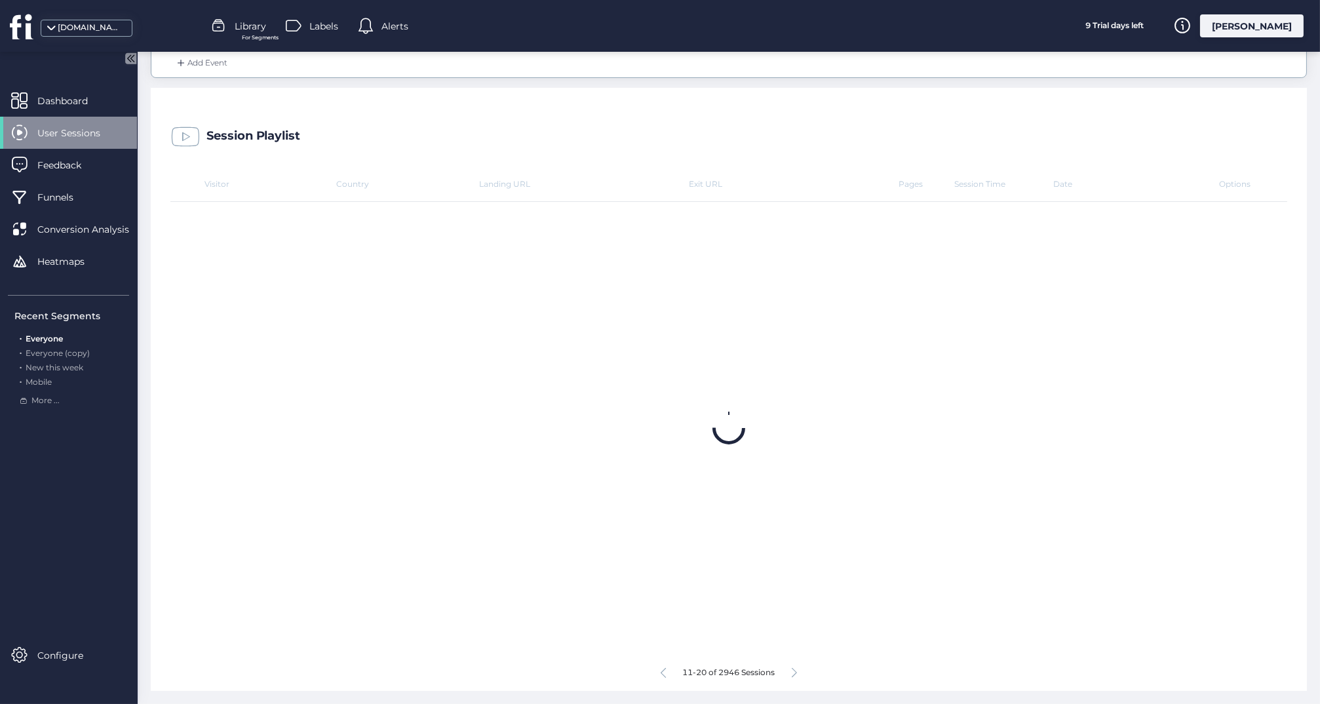
scroll to position [308, 0]
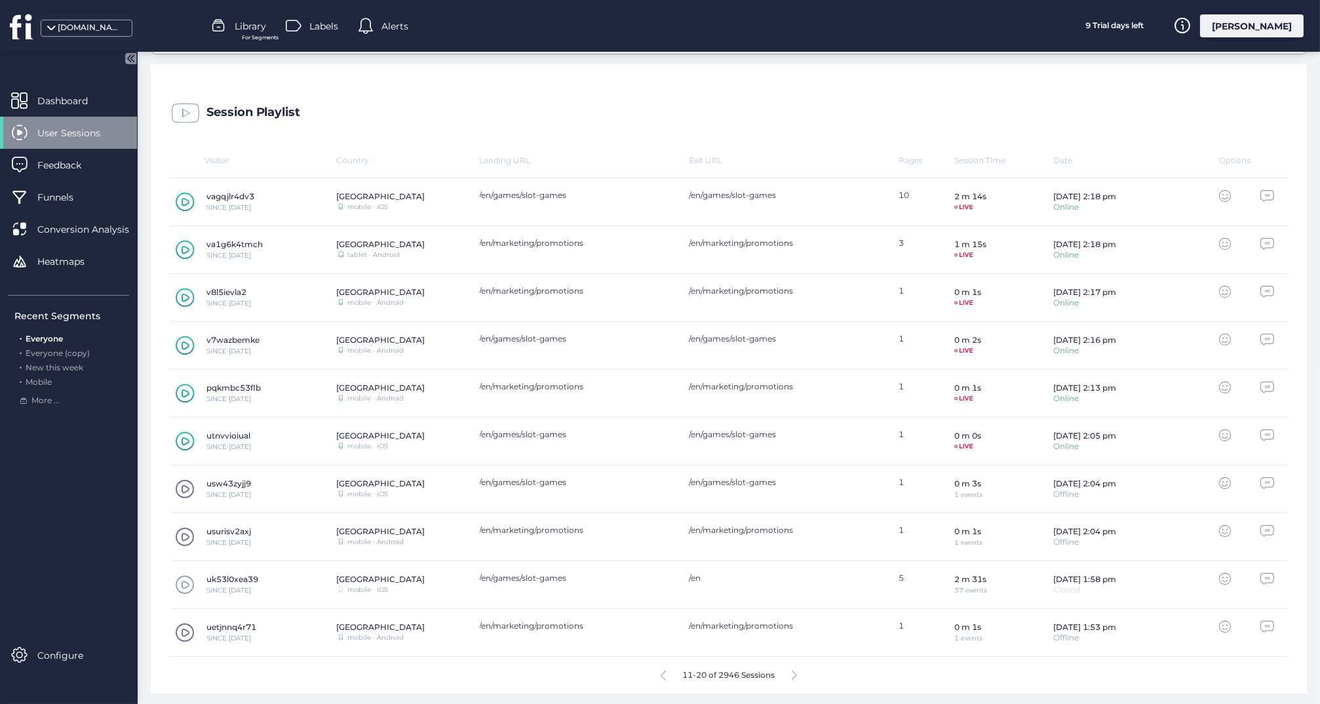
click at [794, 676] on icon at bounding box center [794, 675] width 5 height 10
click at [796, 676] on icon at bounding box center [794, 675] width 5 height 10
click at [793, 673] on icon at bounding box center [794, 675] width 5 height 10
click at [796, 673] on icon at bounding box center [794, 675] width 5 height 10
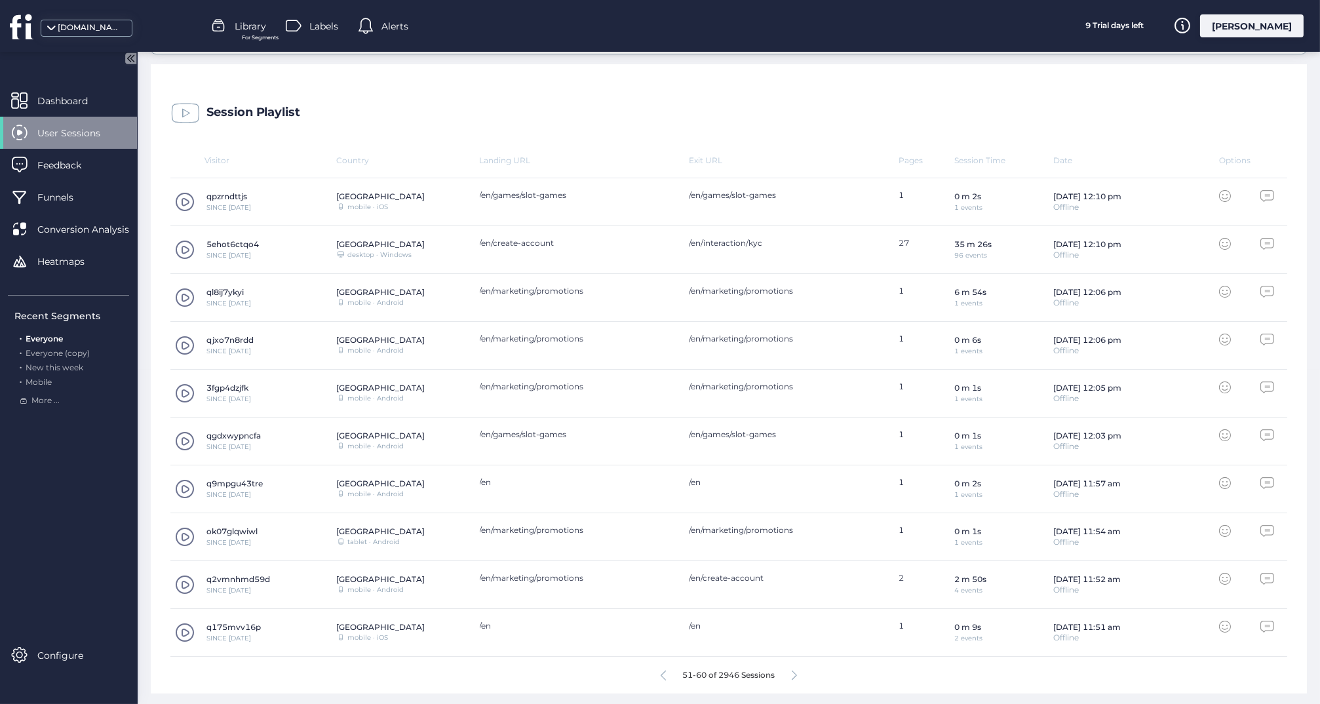
click at [184, 585] on span at bounding box center [185, 585] width 20 height 20
click at [794, 670] on icon at bounding box center [794, 675] width 5 height 10
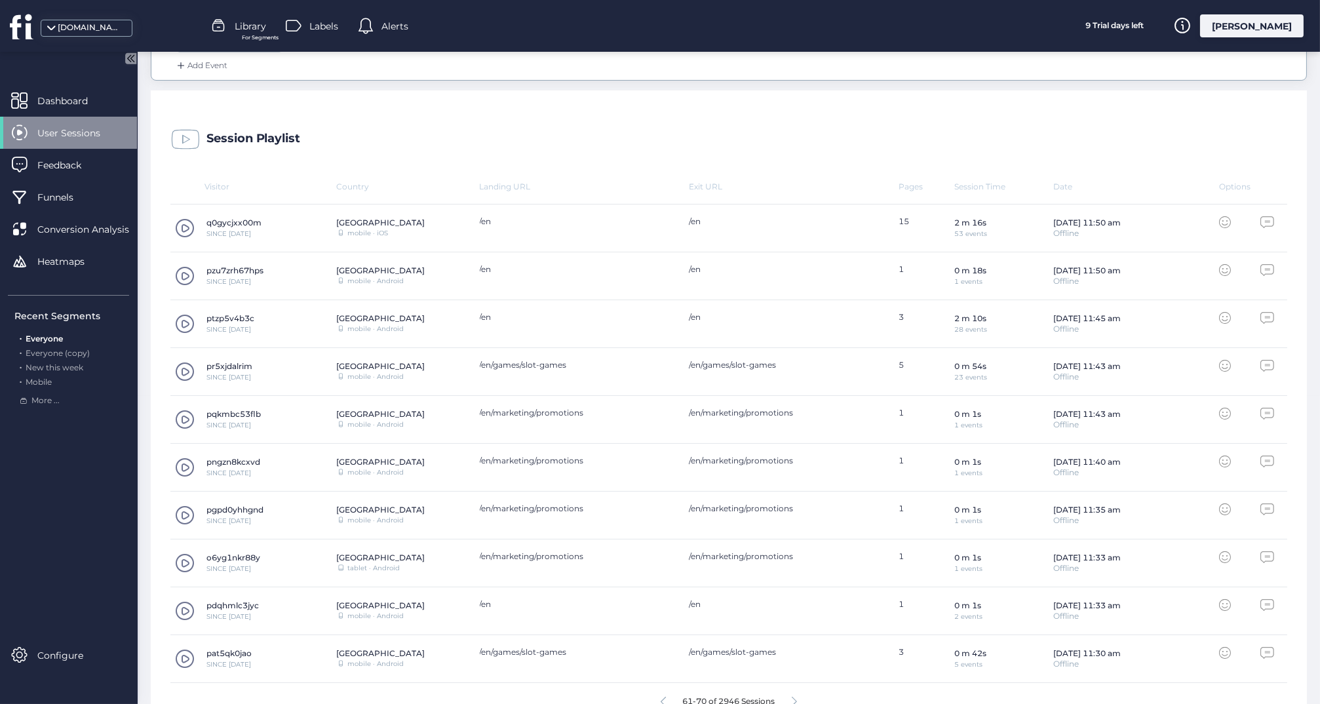
click at [185, 322] on span at bounding box center [185, 324] width 20 height 20
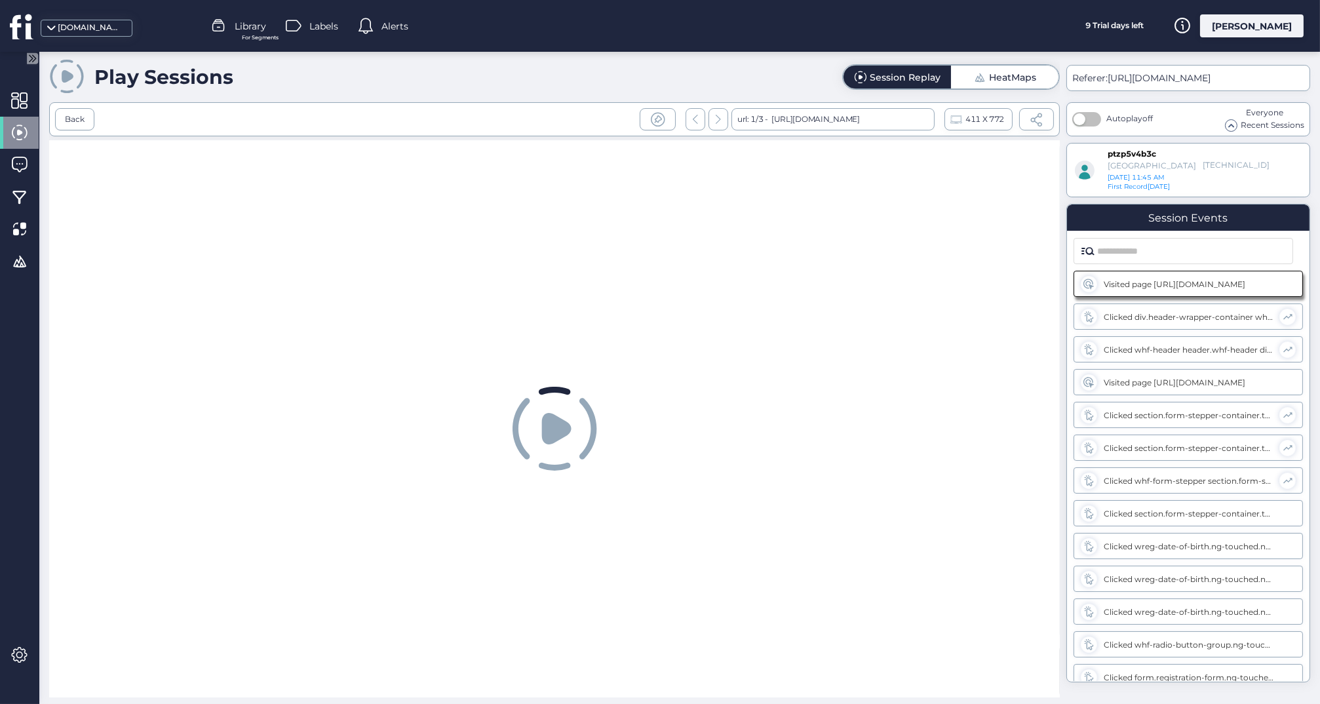
click at [547, 423] on icon at bounding box center [555, 428] width 29 height 31
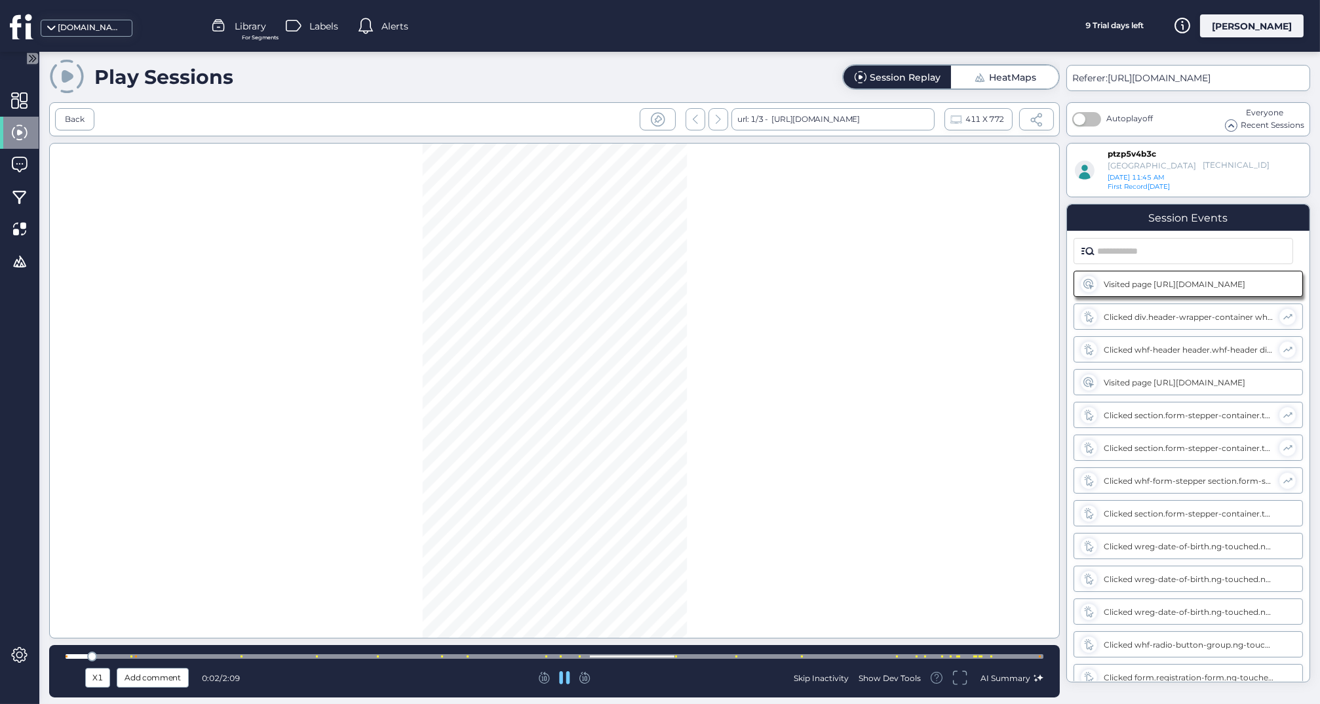
click at [714, 655] on div at bounding box center [555, 656] width 978 height 5
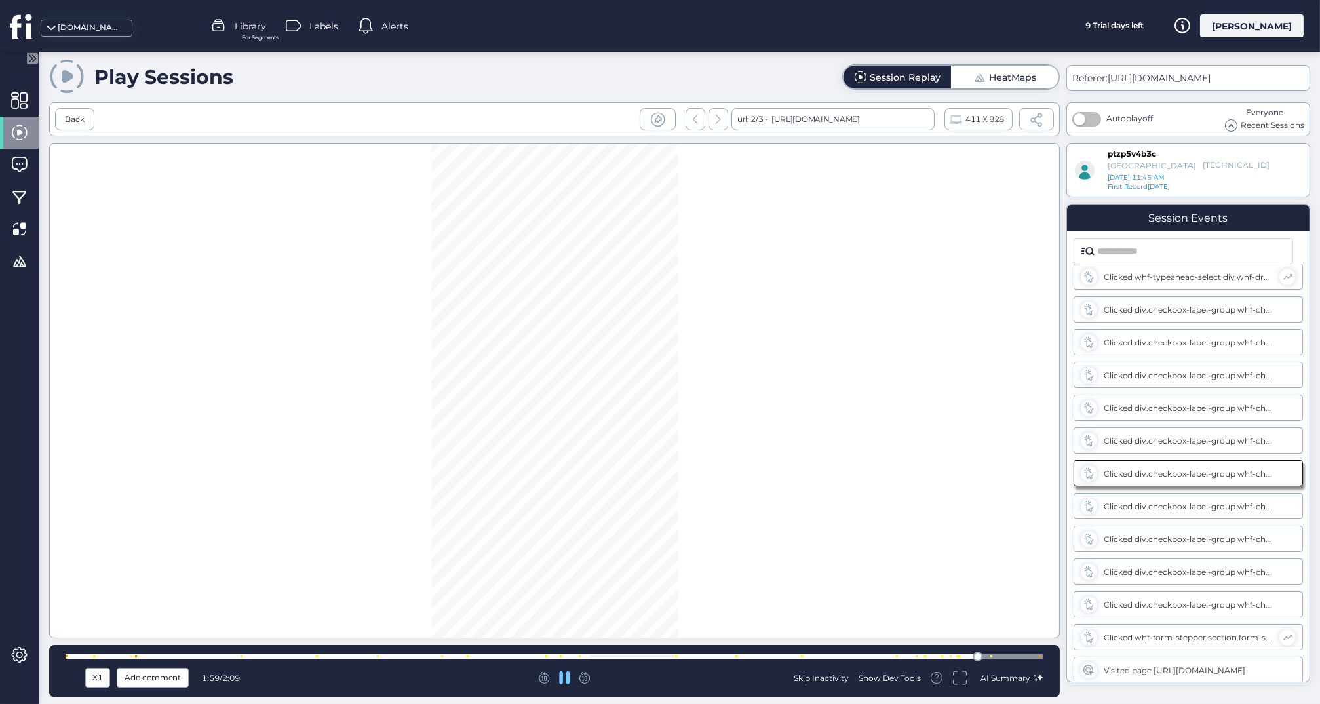
scroll to position [500, 0]
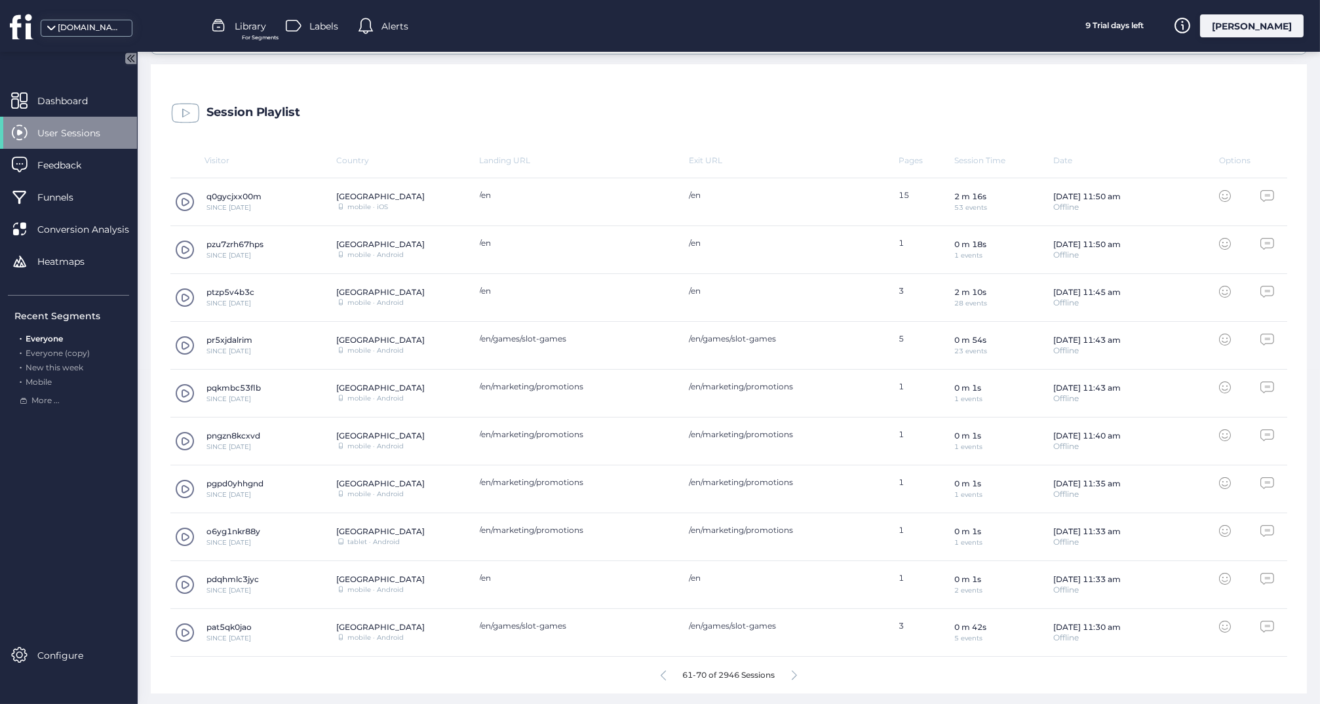
click at [794, 675] on icon at bounding box center [794, 675] width 5 height 10
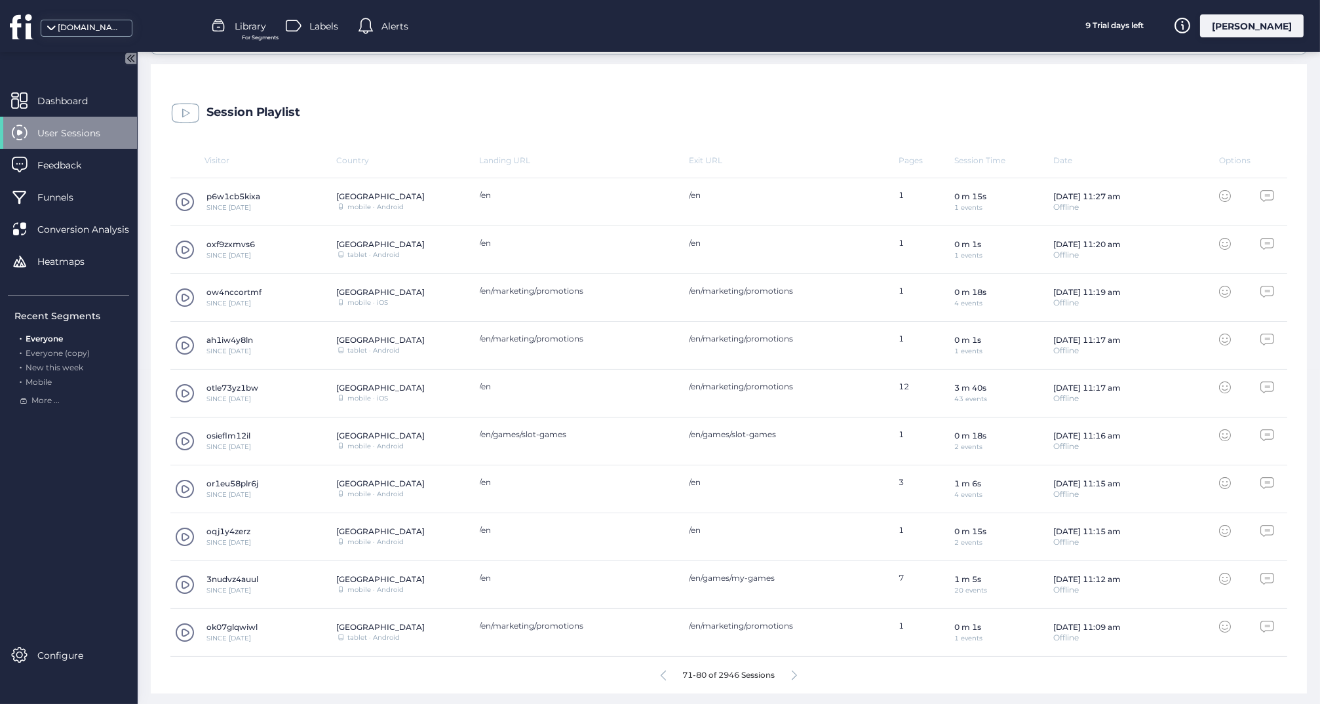
click at [797, 672] on icon at bounding box center [794, 675] width 5 height 10
click at [793, 678] on fs-arrow-right at bounding box center [794, 677] width 5 height 12
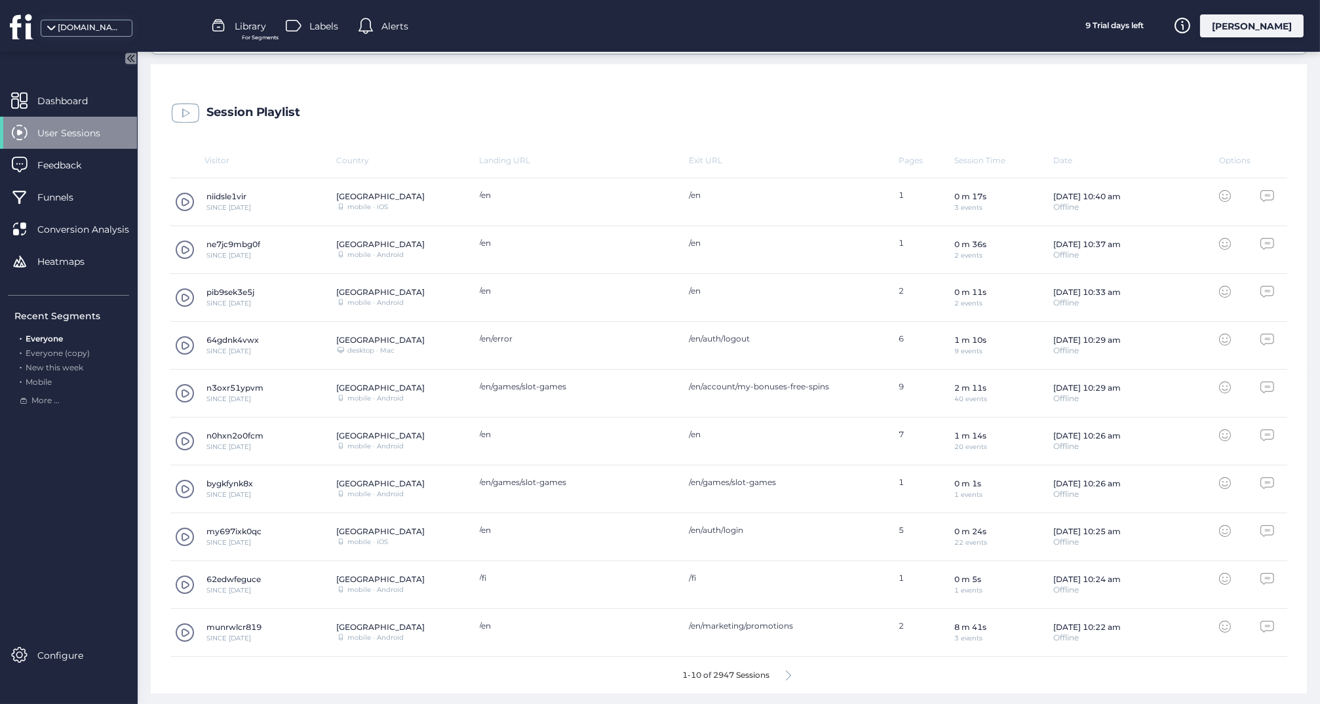
click at [789, 672] on icon at bounding box center [788, 675] width 5 height 10
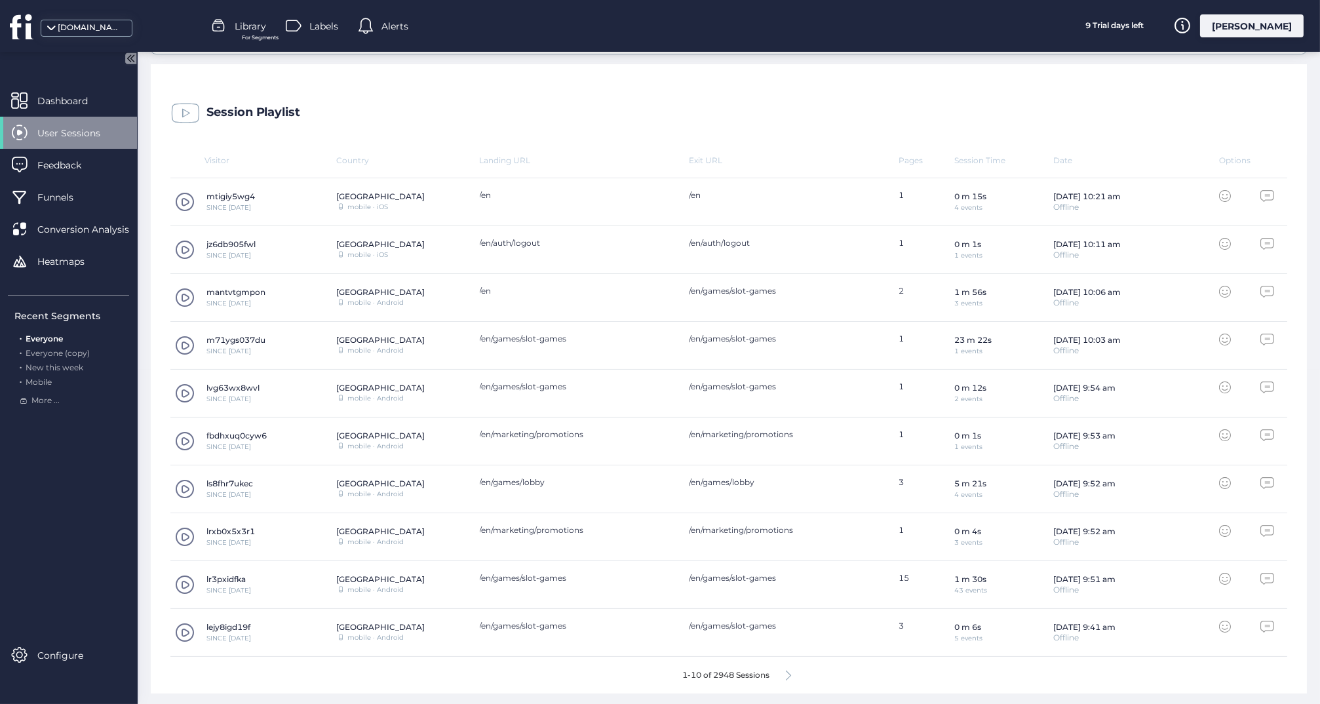
click at [180, 484] on span at bounding box center [185, 489] width 20 height 20
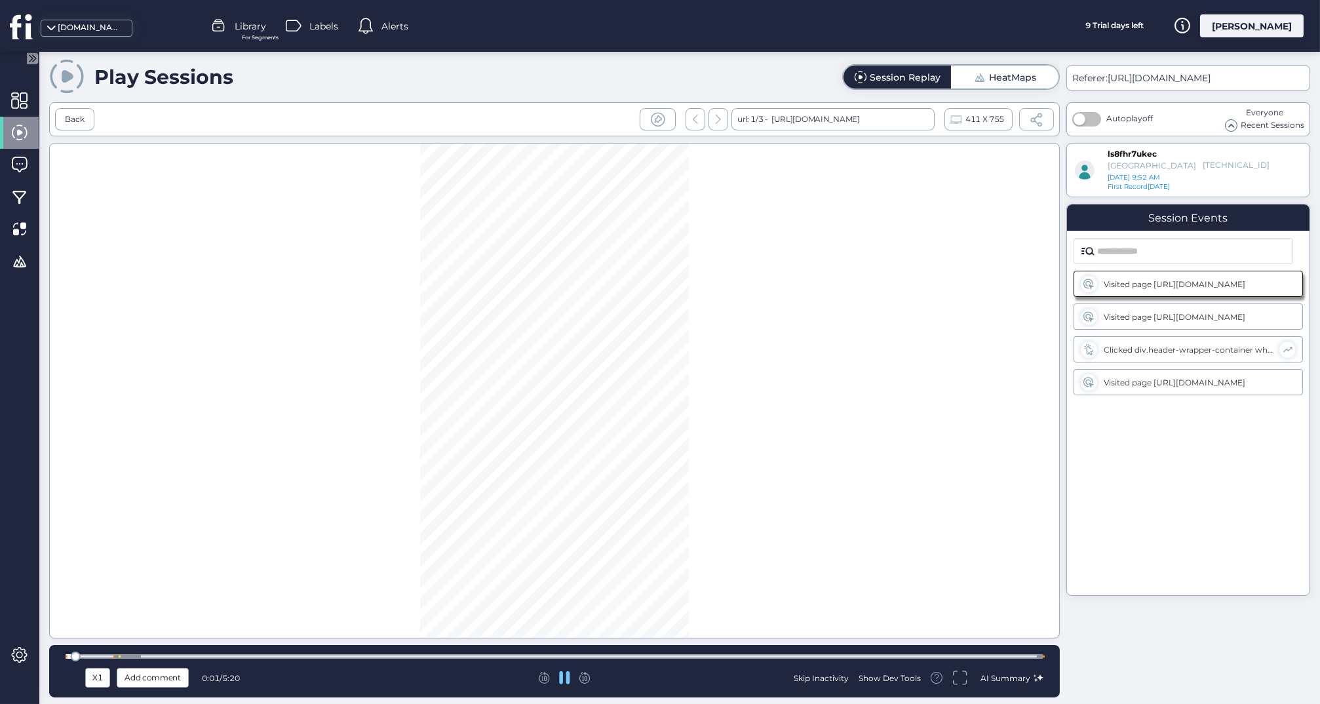
click at [426, 653] on div at bounding box center [555, 656] width 978 height 10
click at [709, 658] on div at bounding box center [555, 656] width 978 height 5
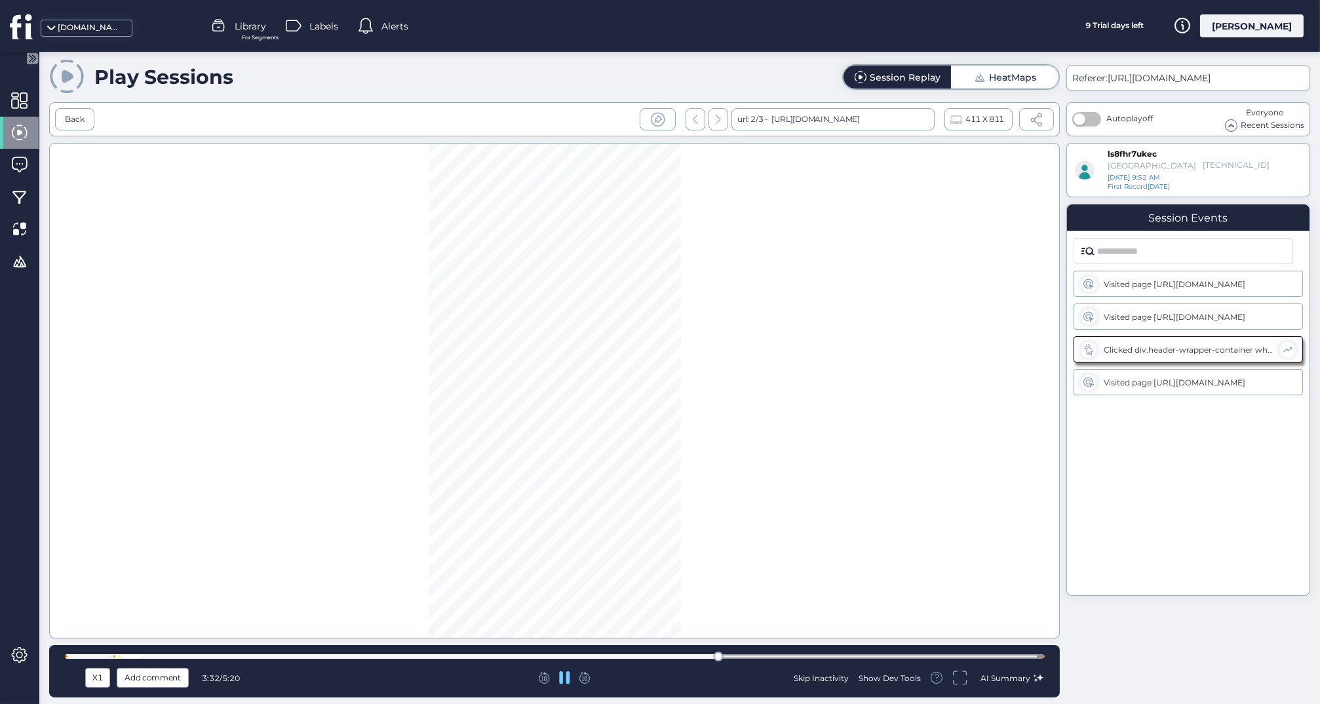
click at [853, 658] on div at bounding box center [555, 656] width 978 height 5
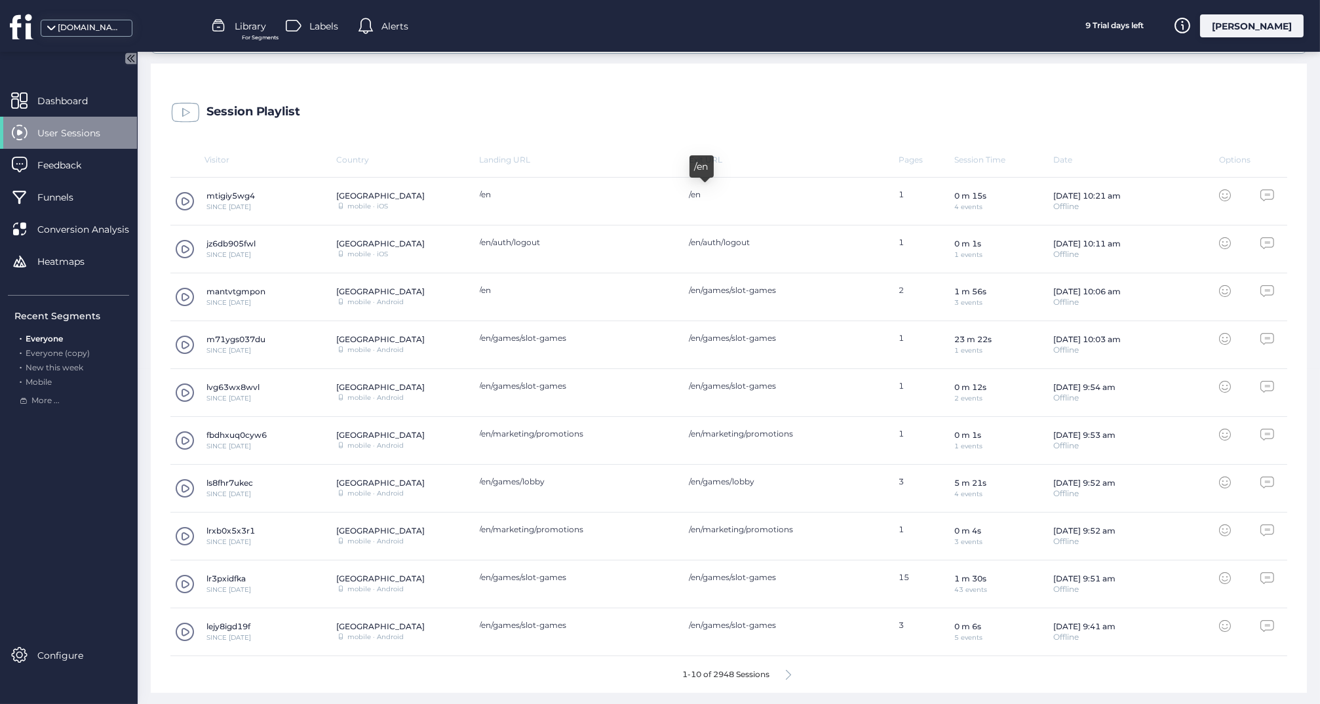
scroll to position [334, 0]
click at [189, 583] on span at bounding box center [185, 585] width 20 height 20
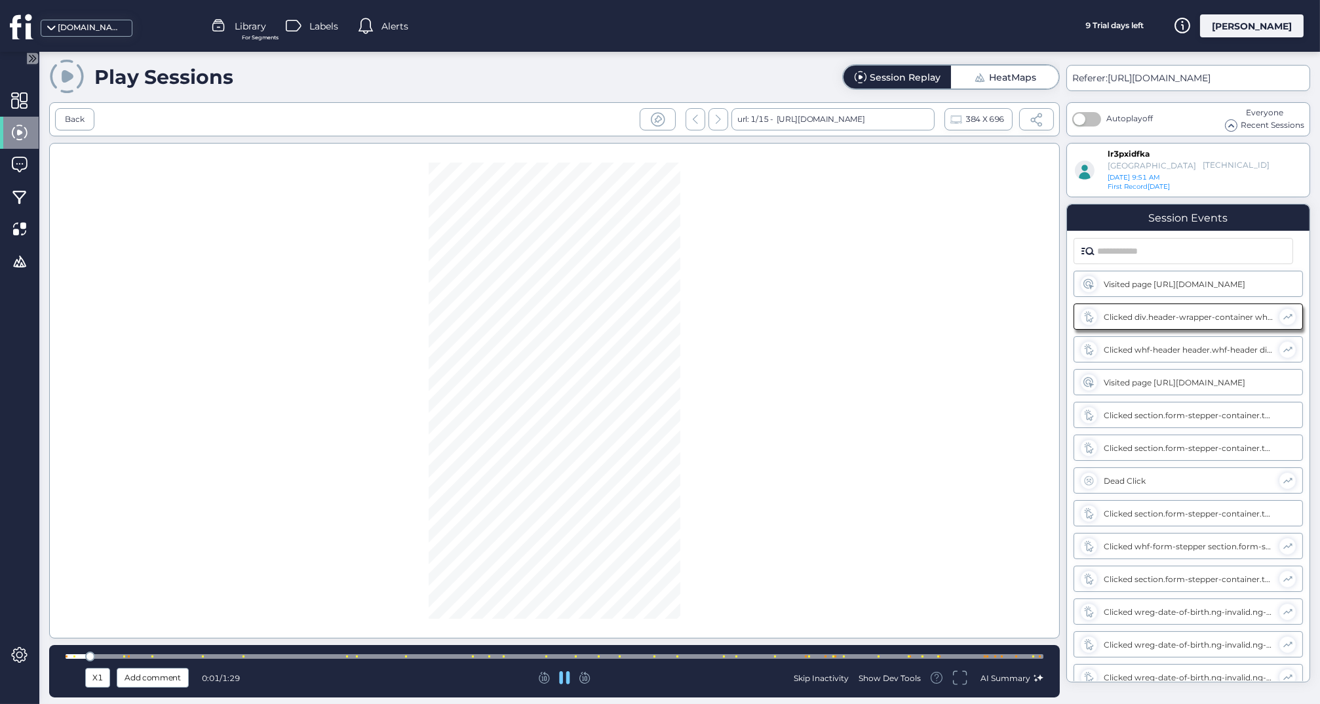
click at [563, 654] on div at bounding box center [555, 656] width 978 height 5
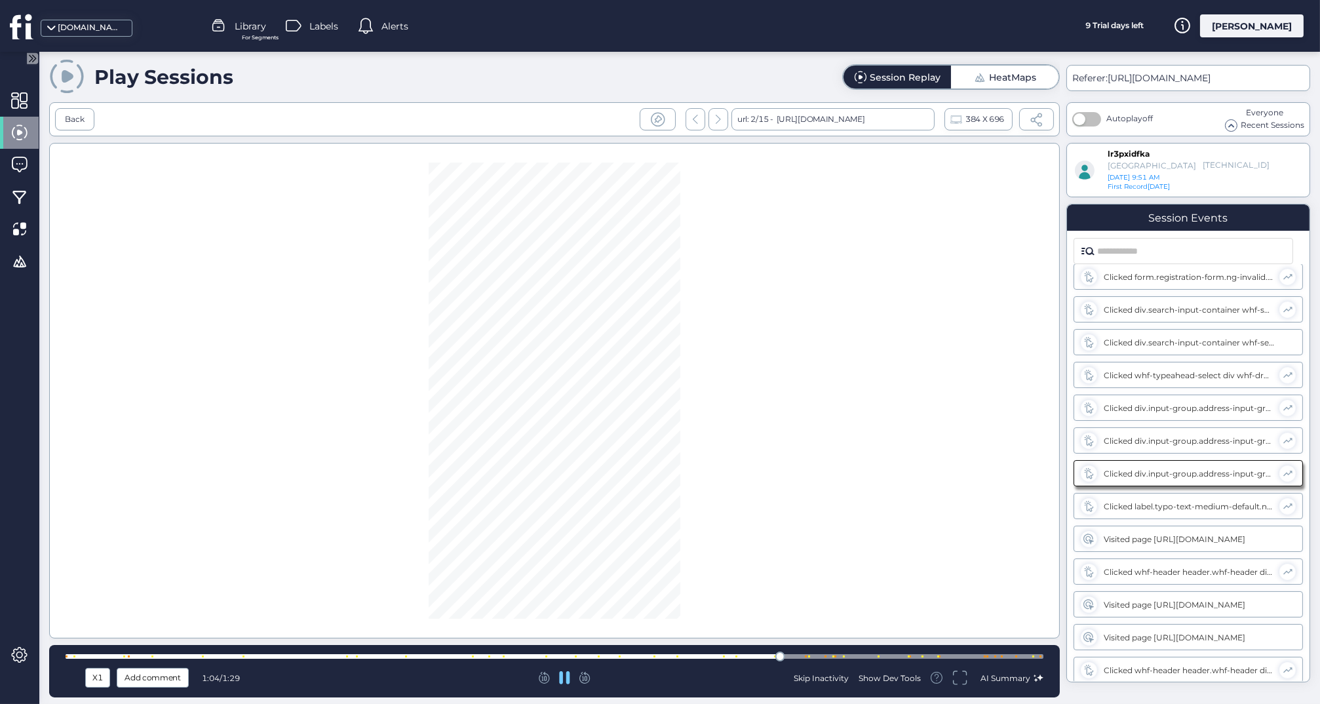
scroll to position [564, 0]
click at [816, 654] on div at bounding box center [555, 656] width 978 height 5
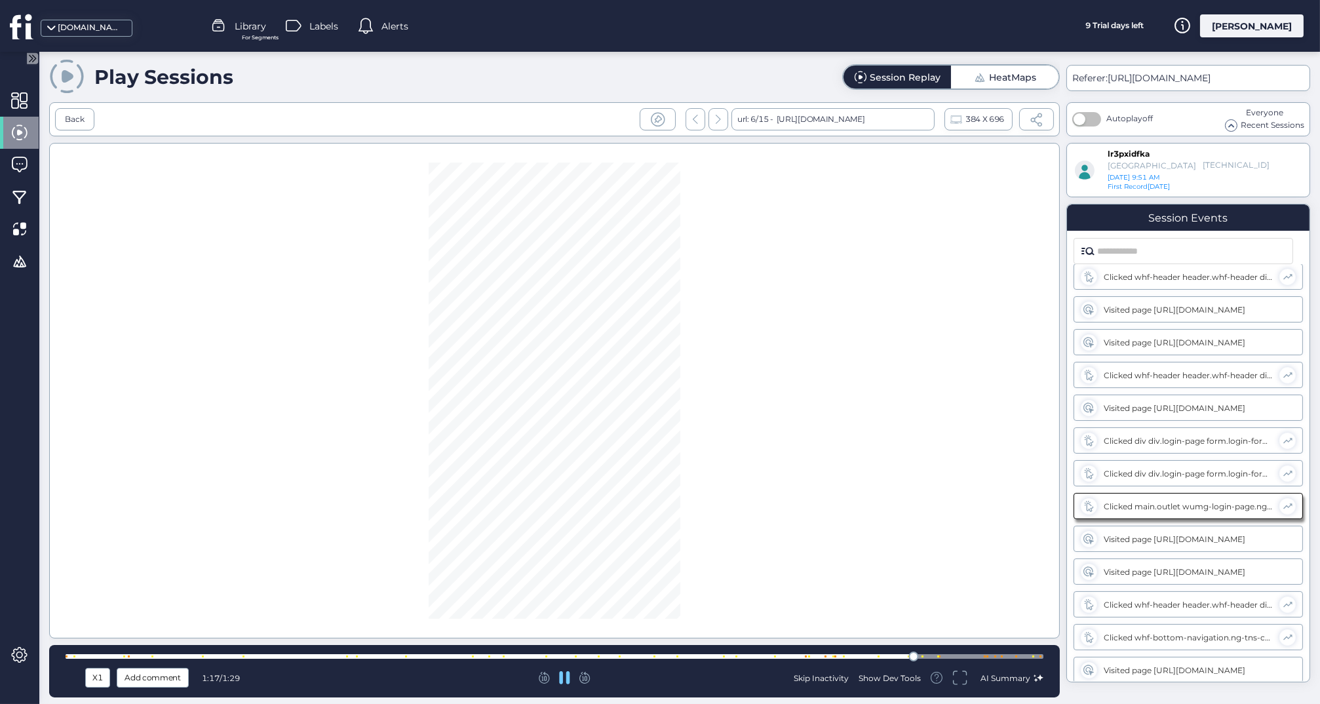
scroll to position [892, 0]
